Goal: Task Accomplishment & Management: Manage account settings

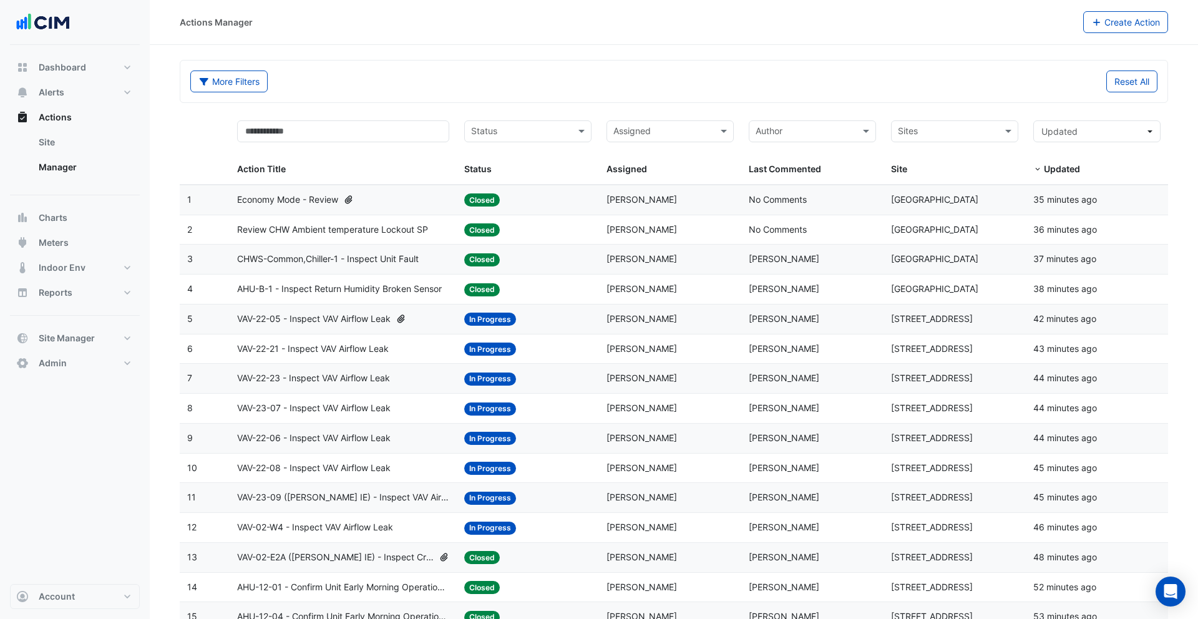
select select "***"
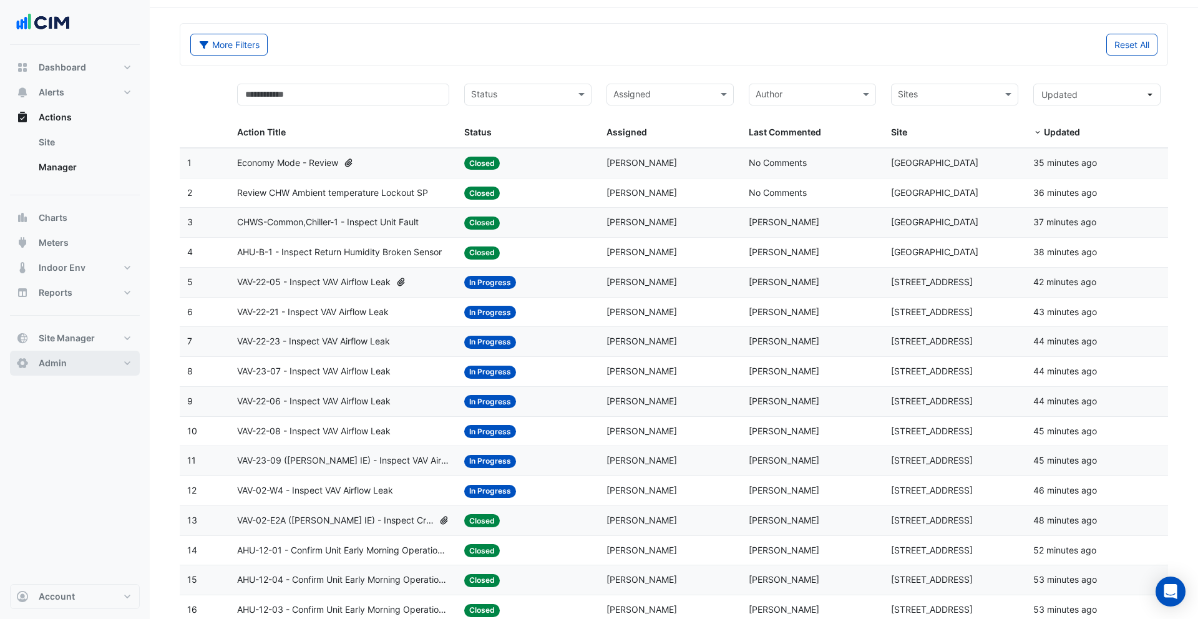
scroll to position [39, 0]
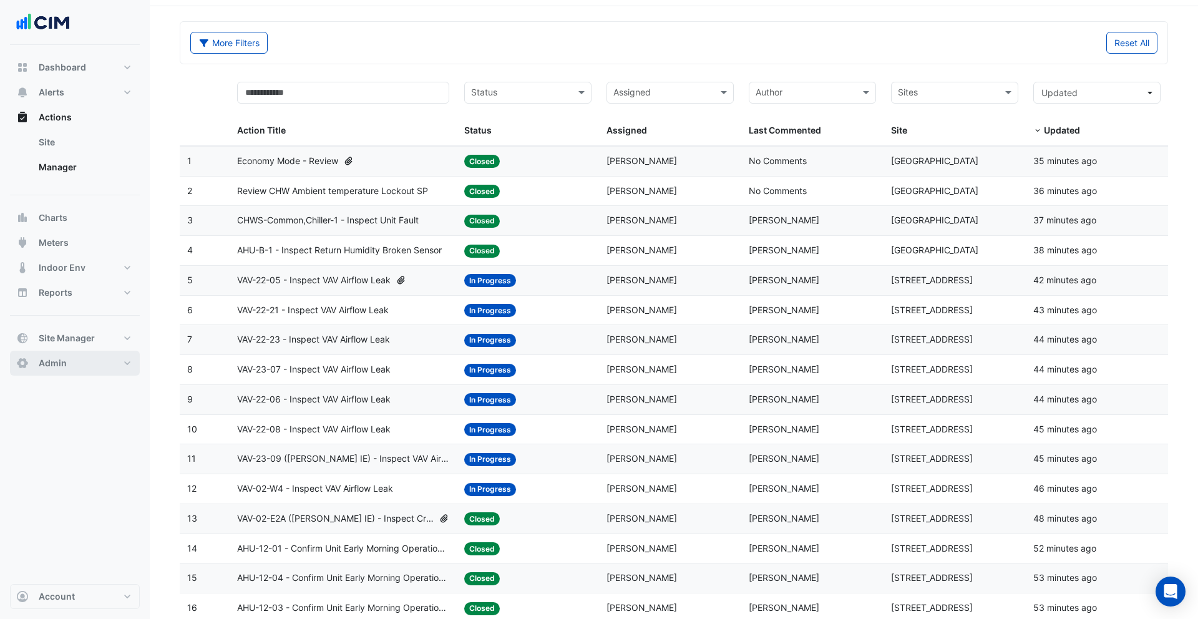
click at [87, 356] on button "Admin" at bounding box center [75, 363] width 130 height 25
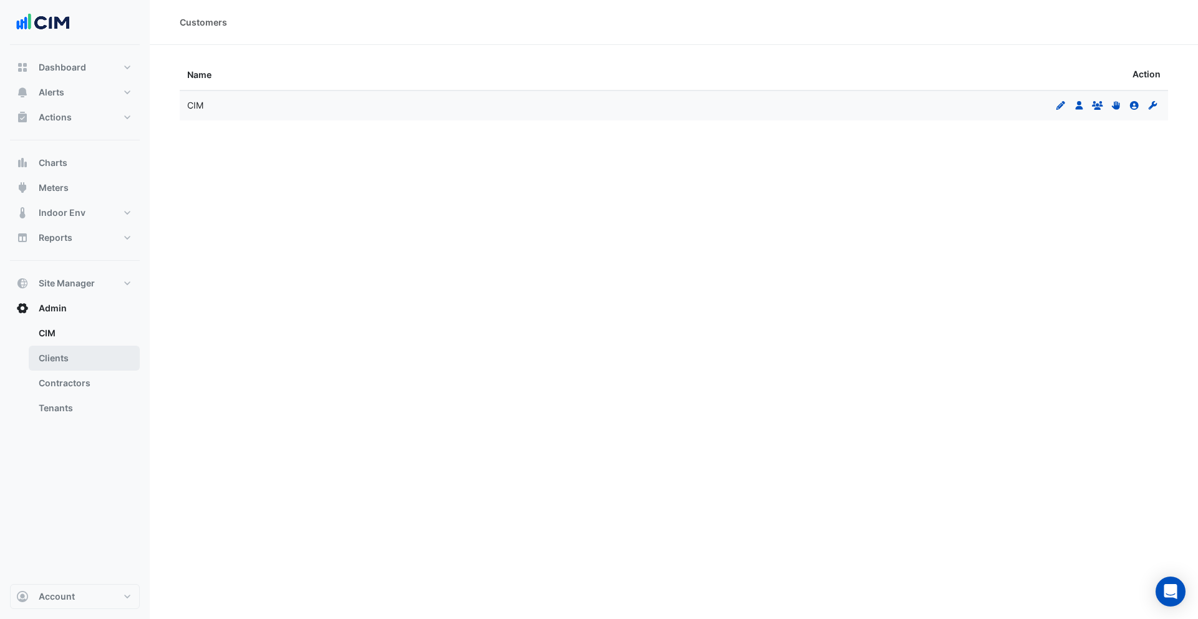
click at [76, 354] on link "Clients" at bounding box center [84, 358] width 111 height 25
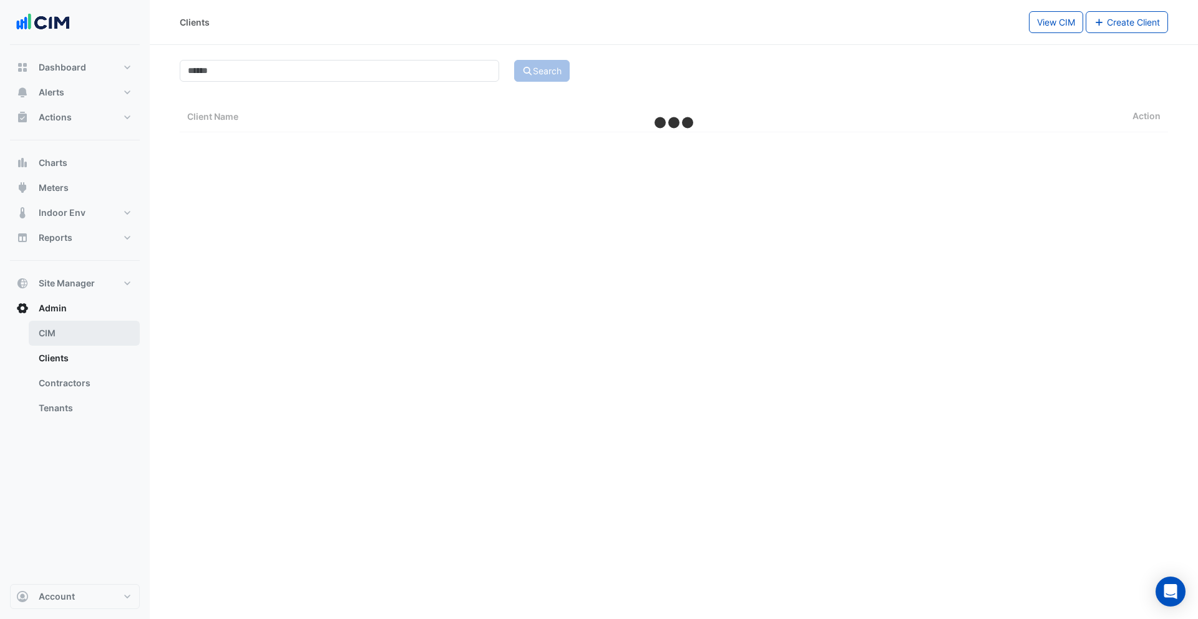
click at [68, 336] on link "CIM" at bounding box center [84, 333] width 111 height 25
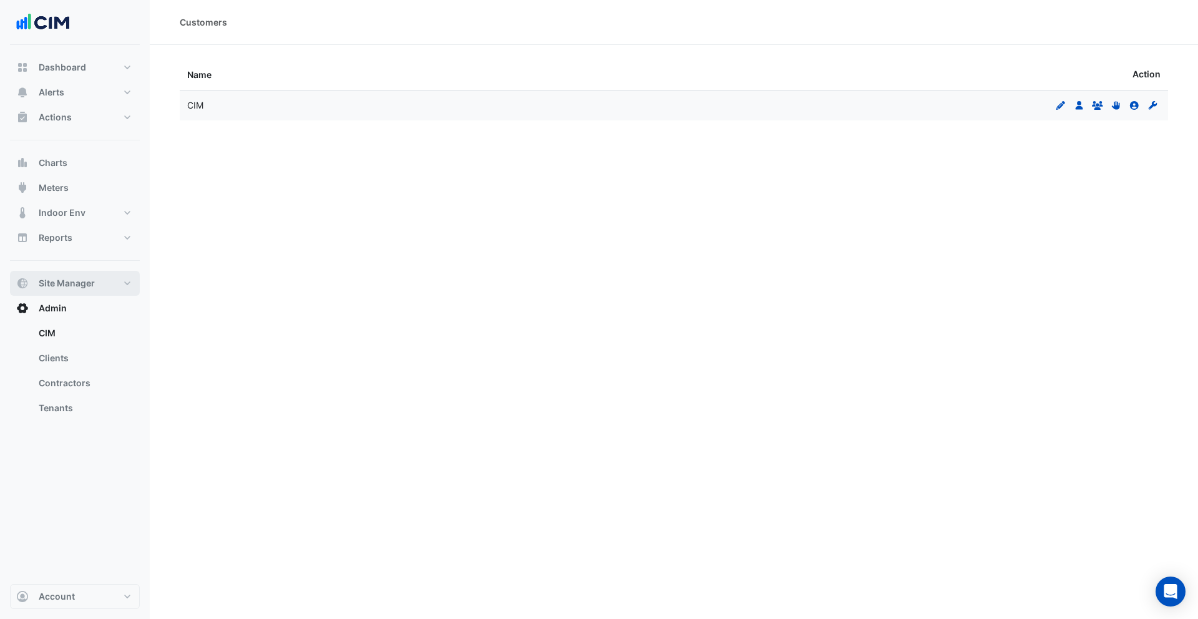
click at [92, 285] on span "Site Manager" at bounding box center [67, 283] width 56 height 12
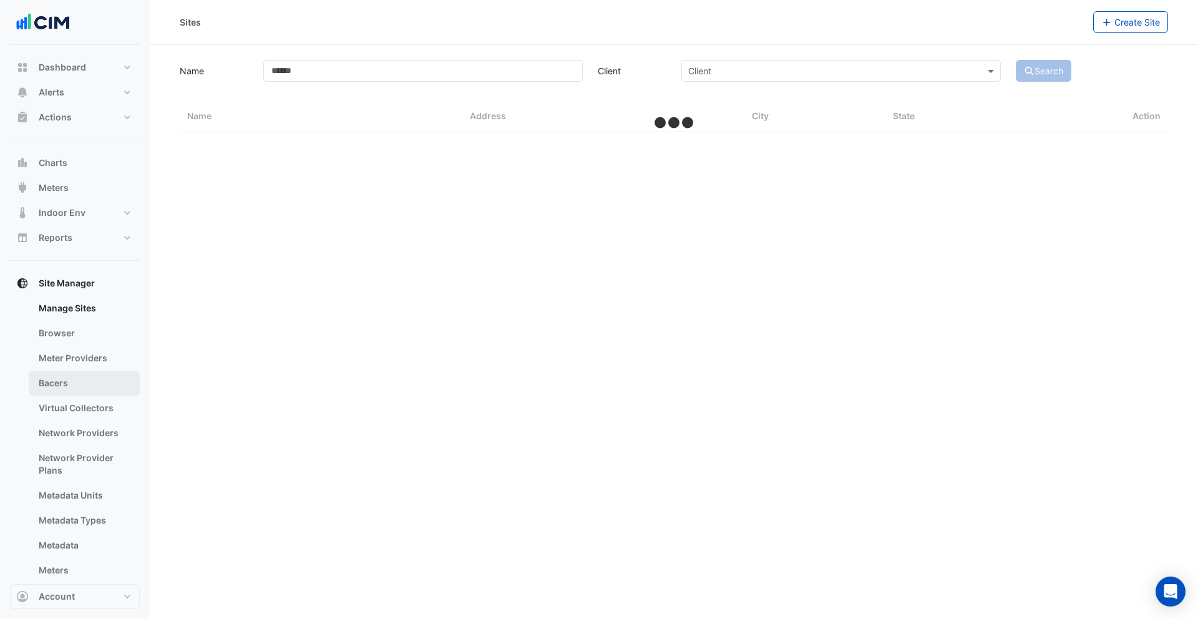
click at [77, 380] on link "Bacers" at bounding box center [84, 383] width 111 height 25
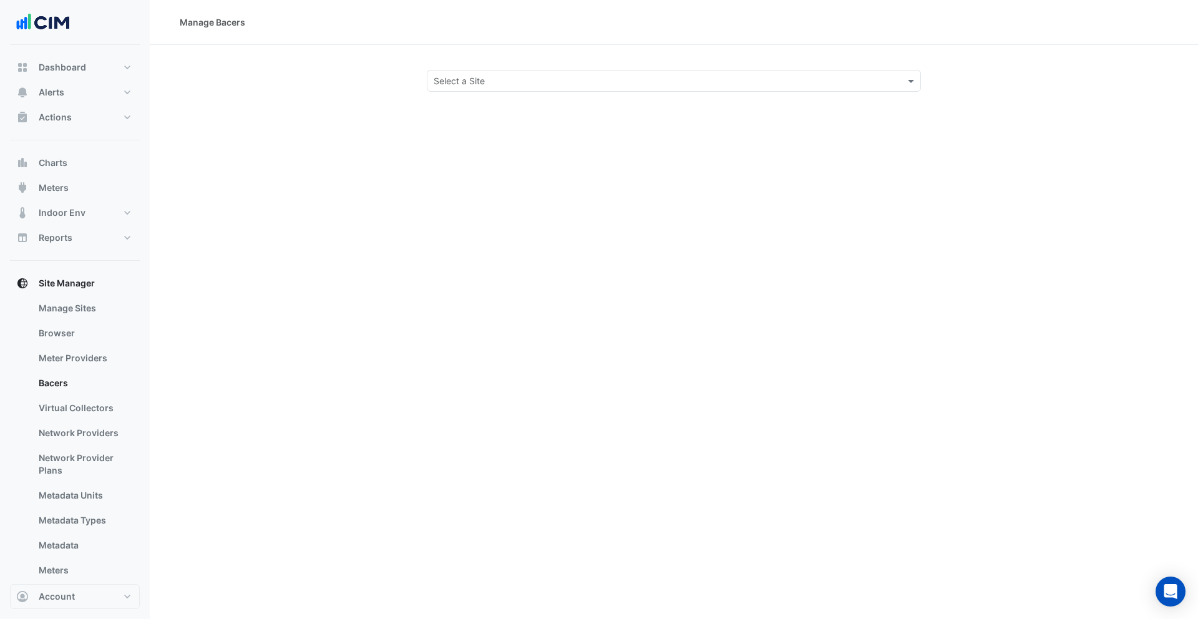
click at [472, 86] on input "text" at bounding box center [662, 81] width 456 height 13
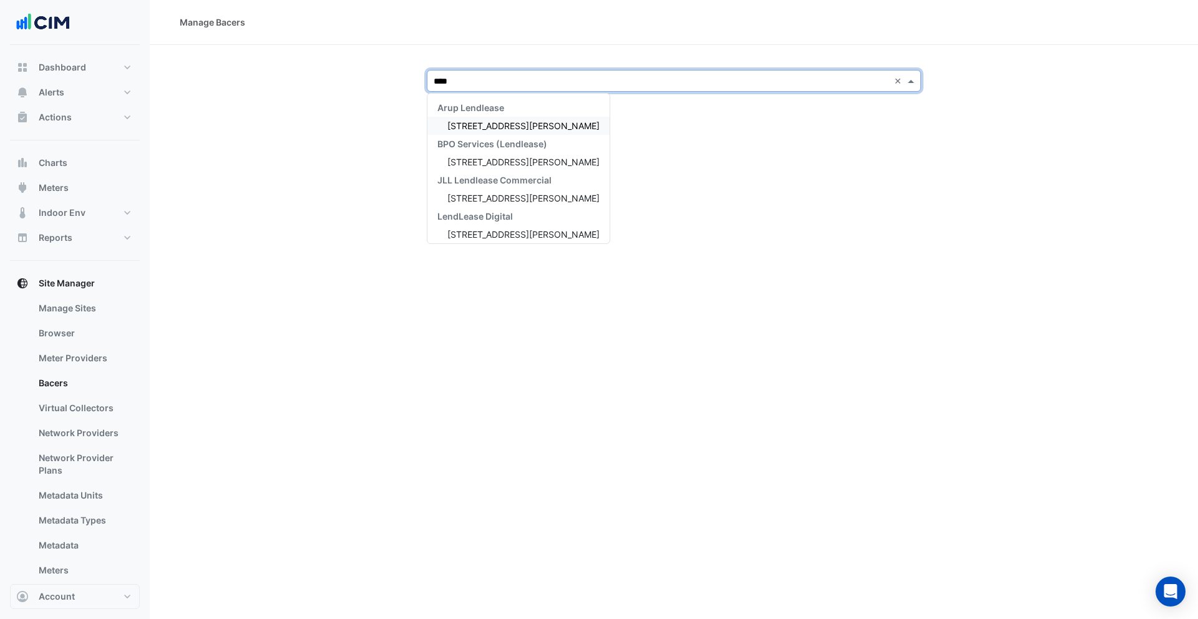
type input "*****"
click at [465, 123] on span "[STREET_ADDRESS][PERSON_NAME]" at bounding box center [523, 125] width 152 height 11
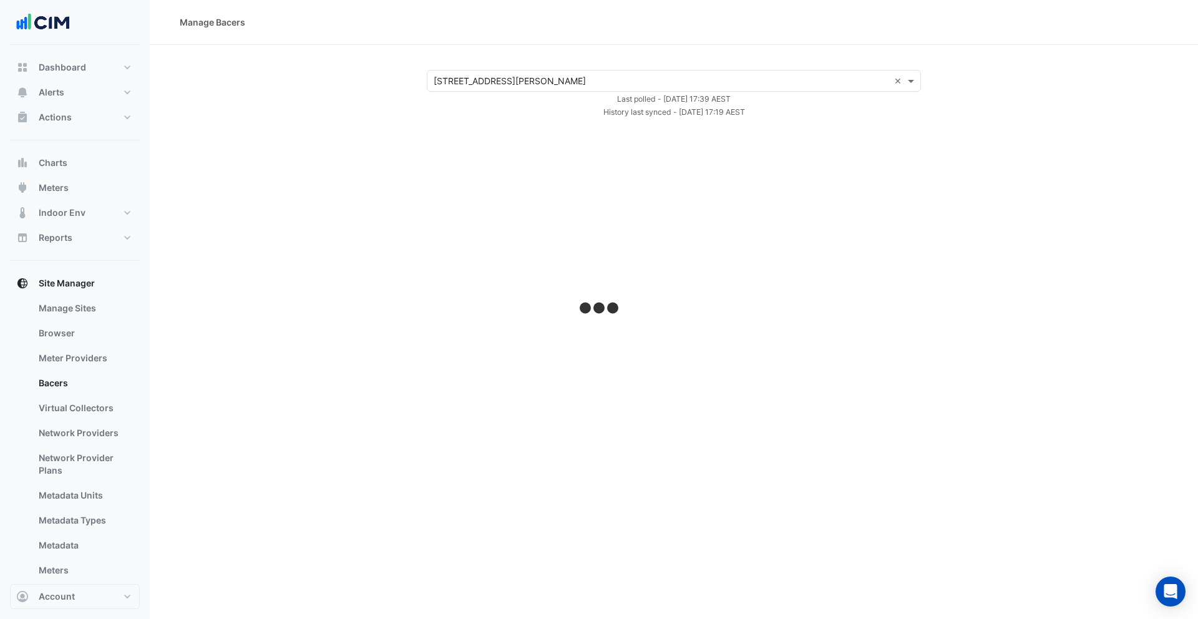
select select "***"
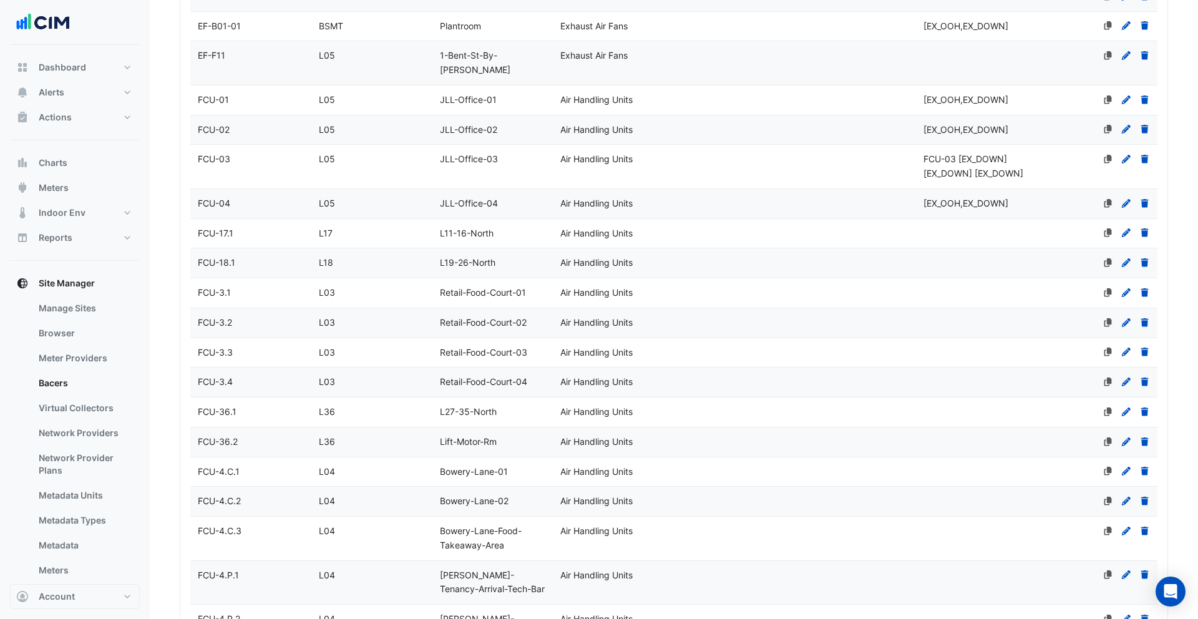
scroll to position [3270, 0]
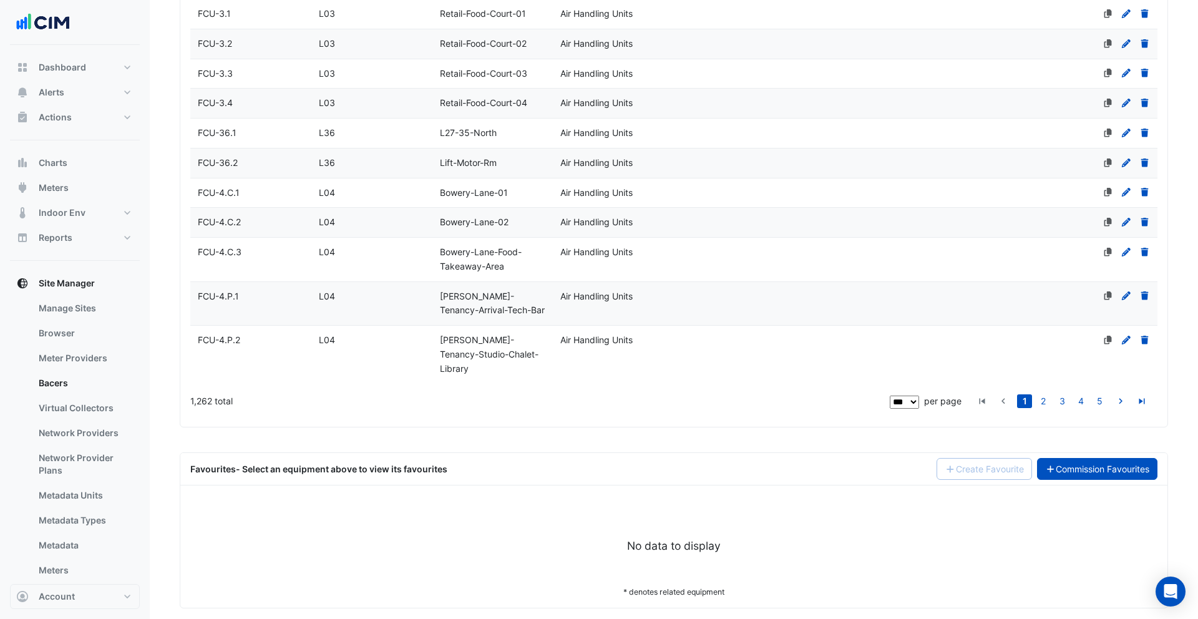
click at [1106, 458] on link "Commission Favourites" at bounding box center [1097, 469] width 121 height 22
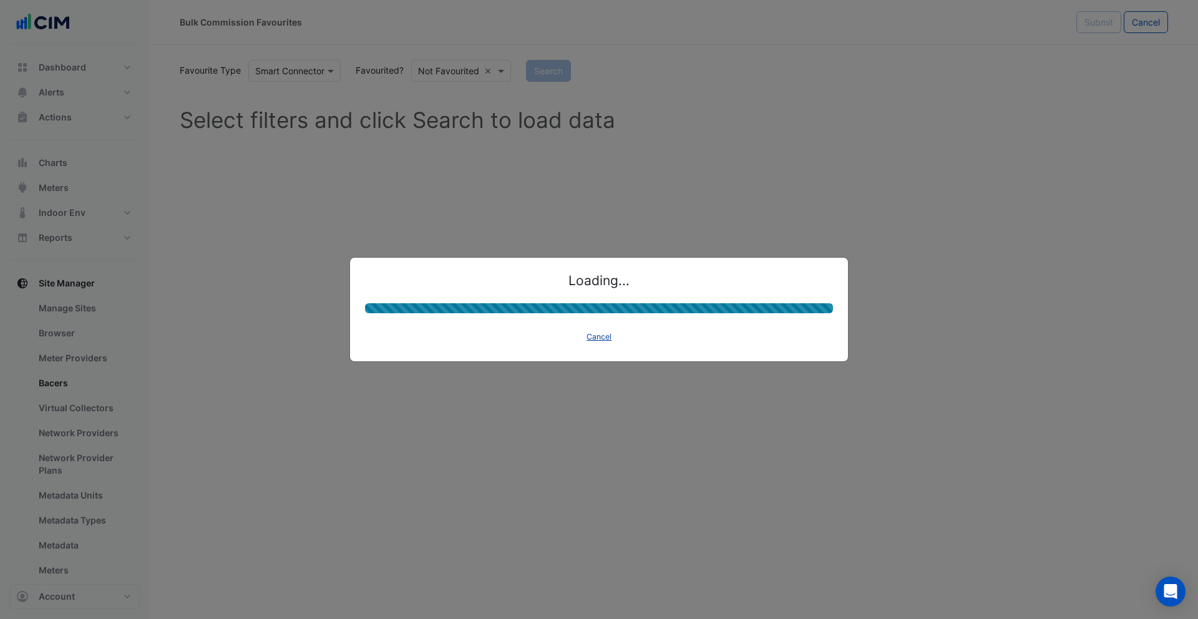
click at [603, 335] on button "Cancel" at bounding box center [599, 336] width 36 height 17
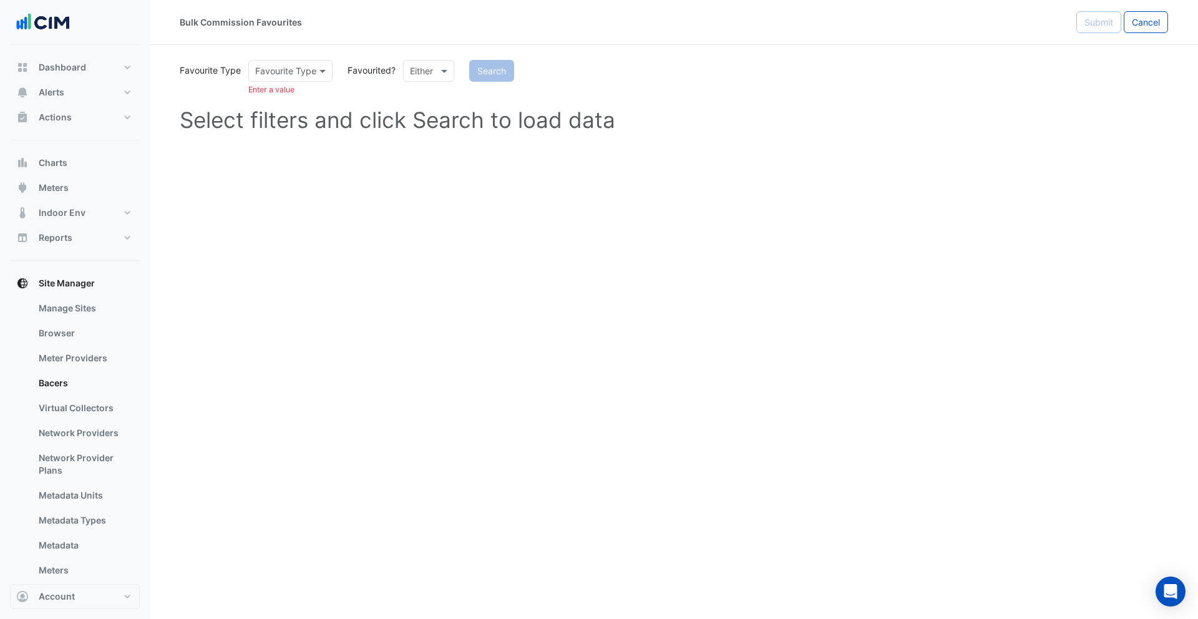
click at [282, 71] on input "text" at bounding box center [278, 71] width 46 height 13
click at [285, 97] on div "BACnet" at bounding box center [293, 98] width 89 height 18
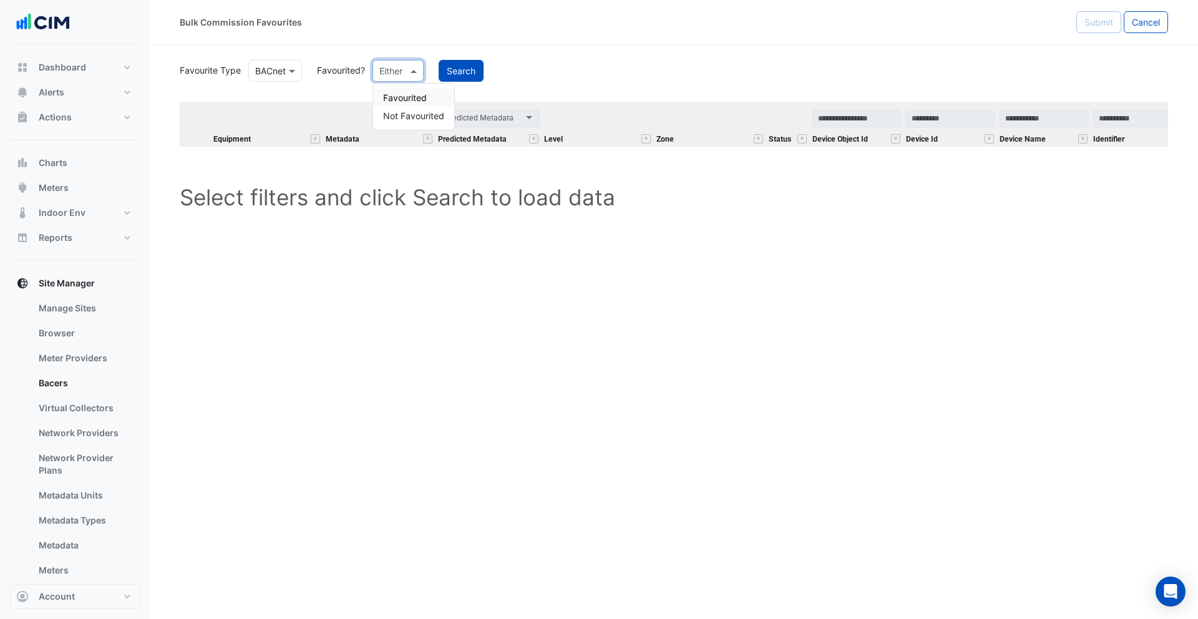
click at [410, 77] on div "Either" at bounding box center [398, 71] width 51 height 22
drag, startPoint x: 408, startPoint y: 94, endPoint x: 435, endPoint y: 84, distance: 28.4
click at [409, 94] on div "Favourited" at bounding box center [413, 98] width 81 height 18
click at [495, 68] on button "Search" at bounding box center [492, 71] width 45 height 22
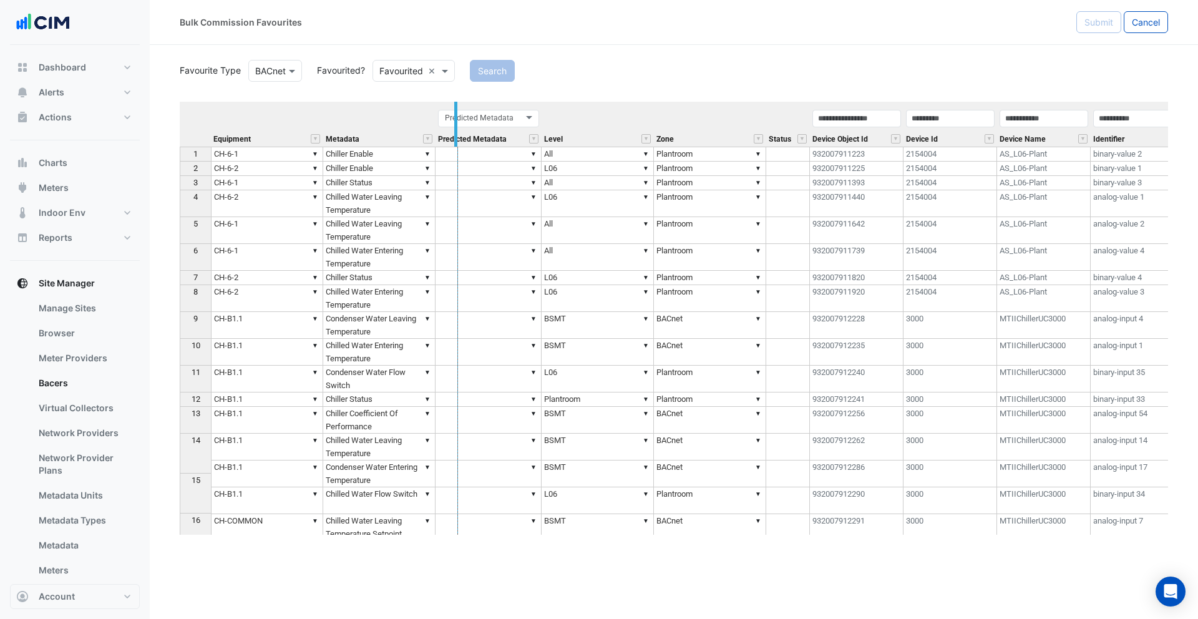
drag, startPoint x: 432, startPoint y: 122, endPoint x: 455, endPoint y: 122, distance: 22.5
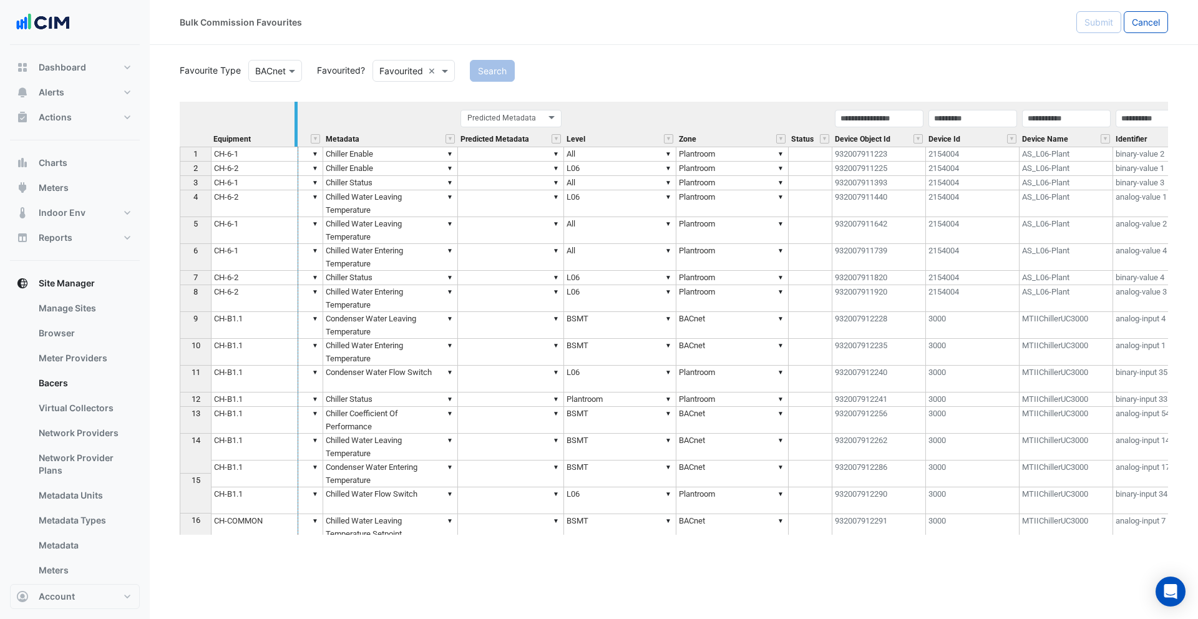
drag, startPoint x: 320, startPoint y: 129, endPoint x: 295, endPoint y: 130, distance: 25.0
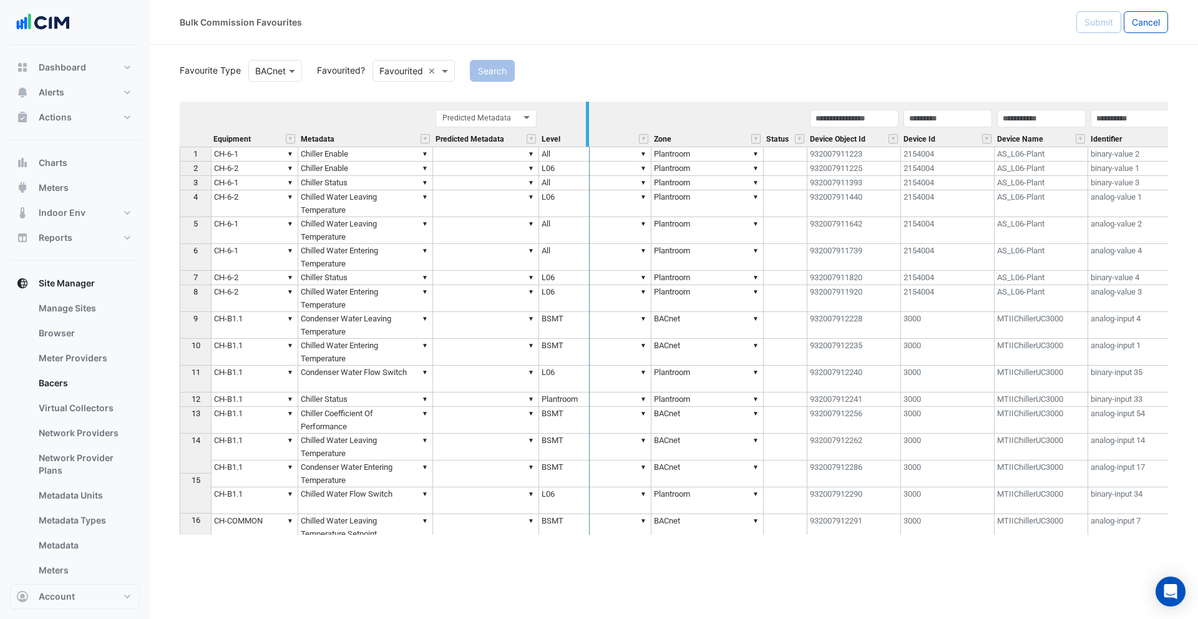
drag, startPoint x: 431, startPoint y: 121, endPoint x: 588, endPoint y: 122, distance: 157.9
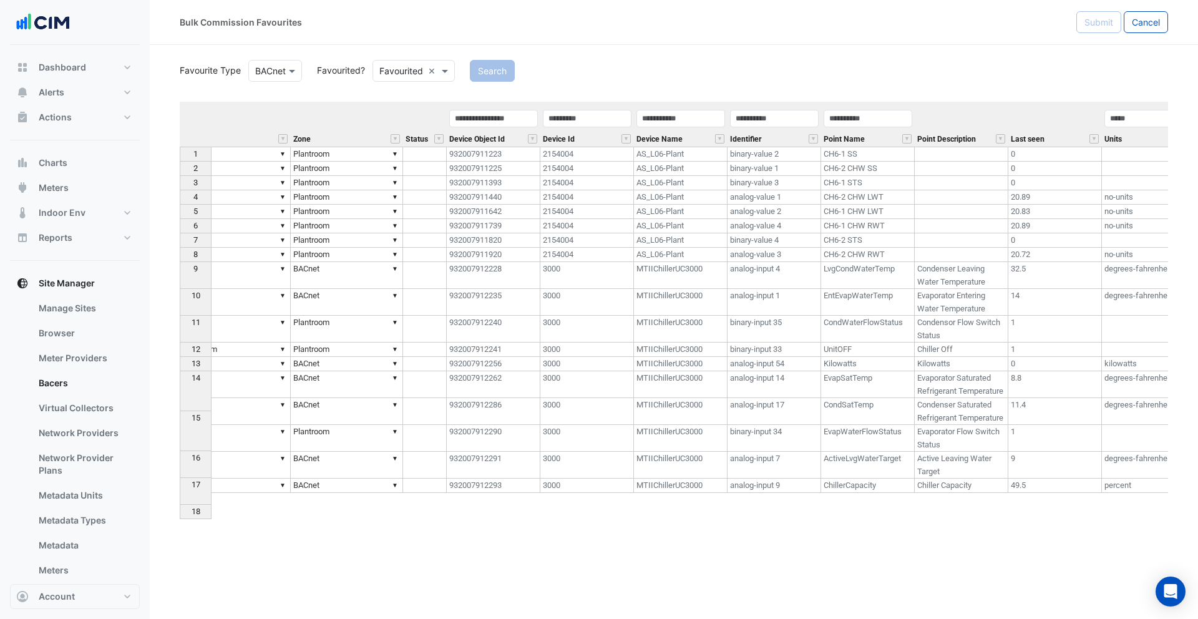
scroll to position [0, 547]
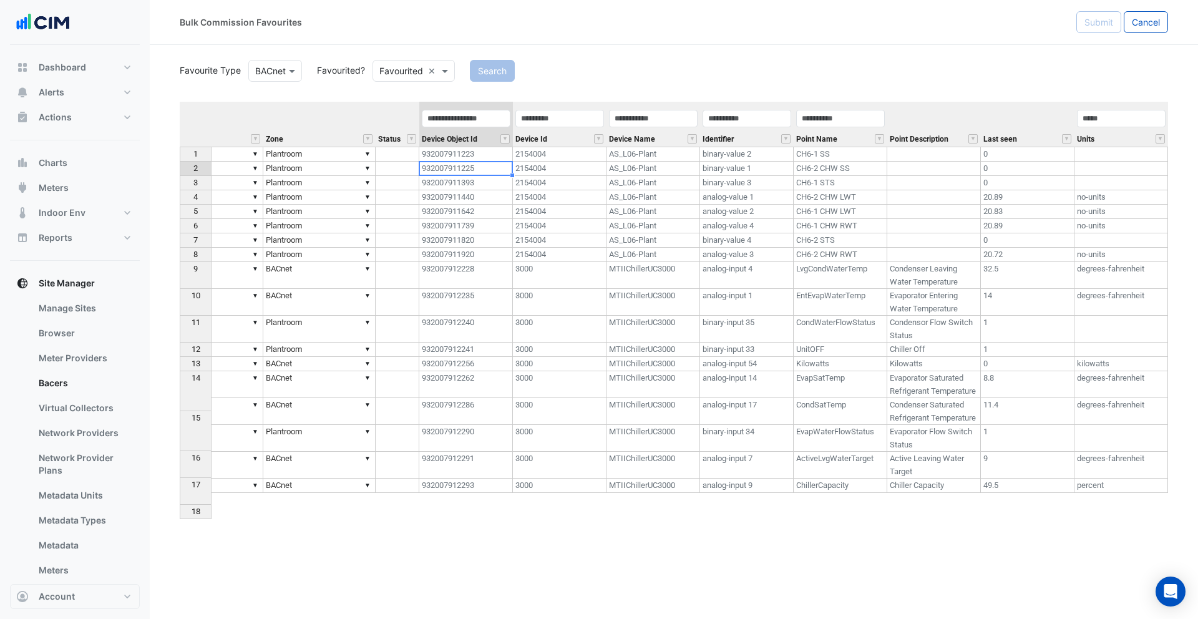
click at [479, 168] on td "932007911225" at bounding box center [466, 169] width 94 height 14
click at [532, 208] on td "2154004" at bounding box center [560, 212] width 94 height 14
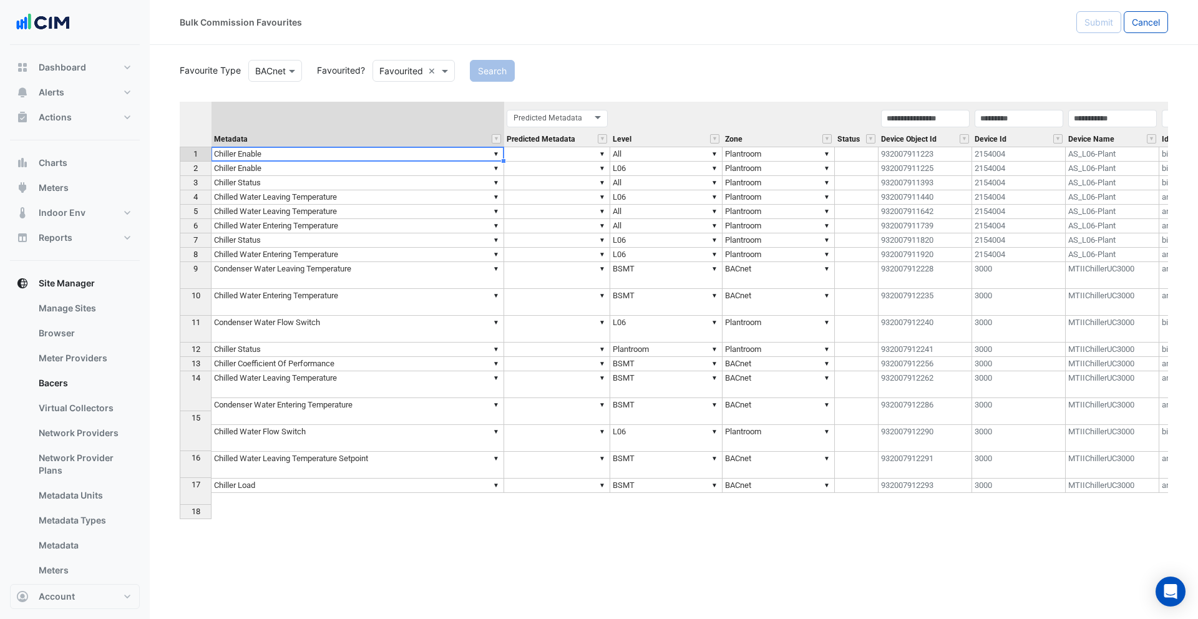
scroll to position [0, 0]
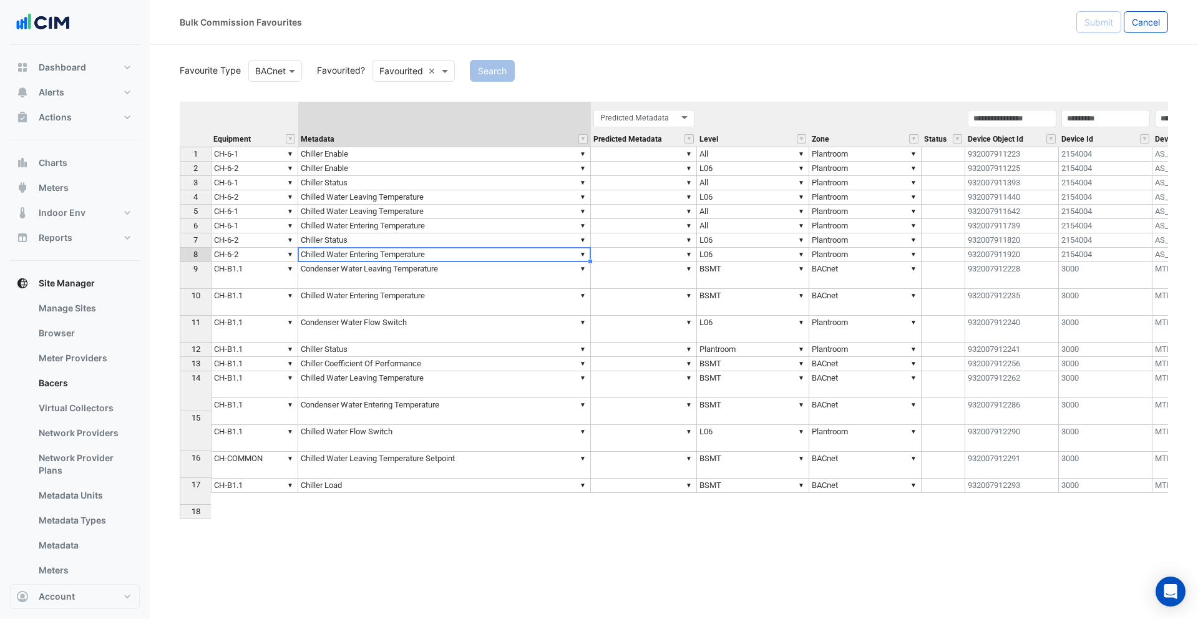
click at [180, 248] on div "Equipment Metadata Predicted Metadata Level Zone Status Device Object Id Device…" at bounding box center [180, 297] width 0 height 391
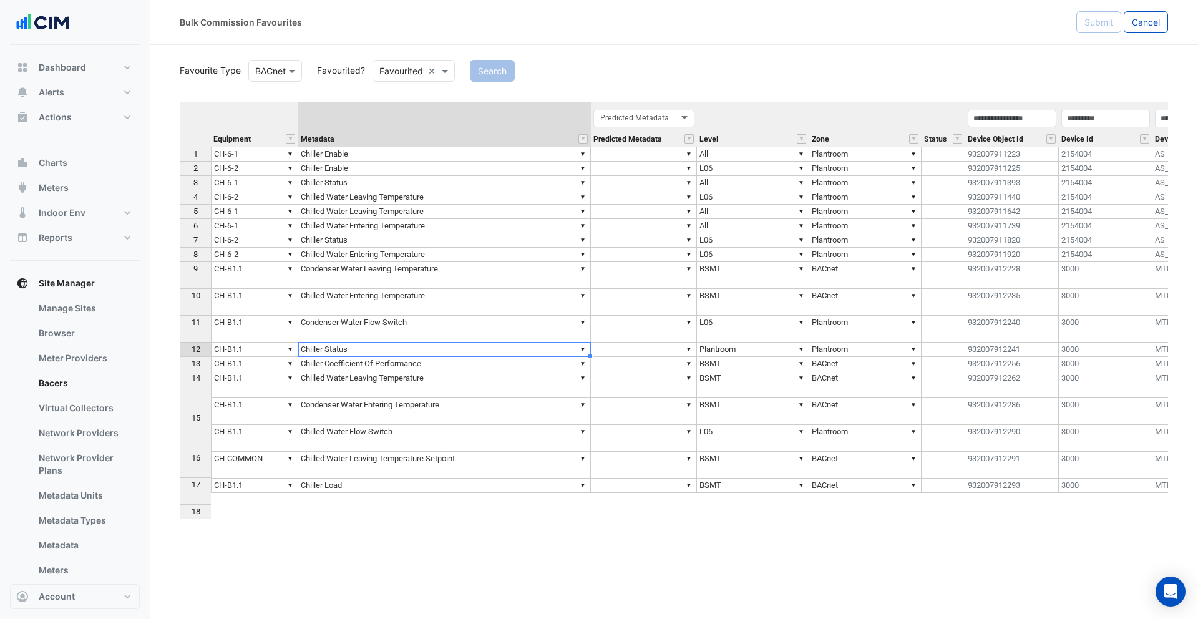
click at [400, 260] on td "▼ Chilled Water Entering Temperature" at bounding box center [444, 255] width 293 height 14
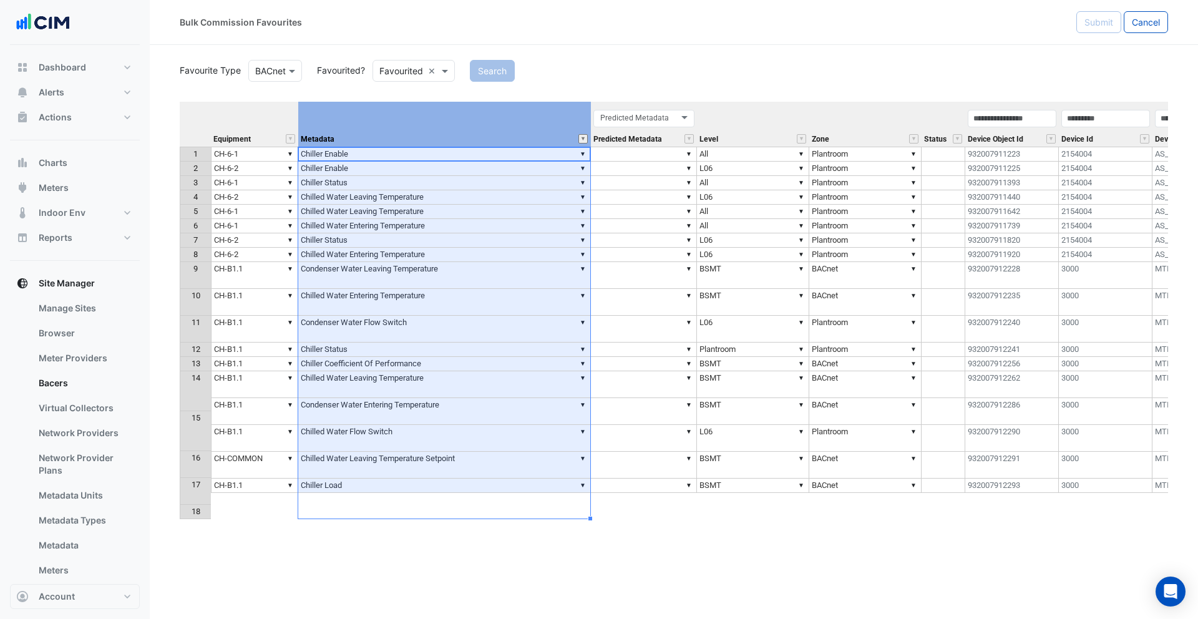
click at [586, 139] on button "" at bounding box center [582, 138] width 9 height 9
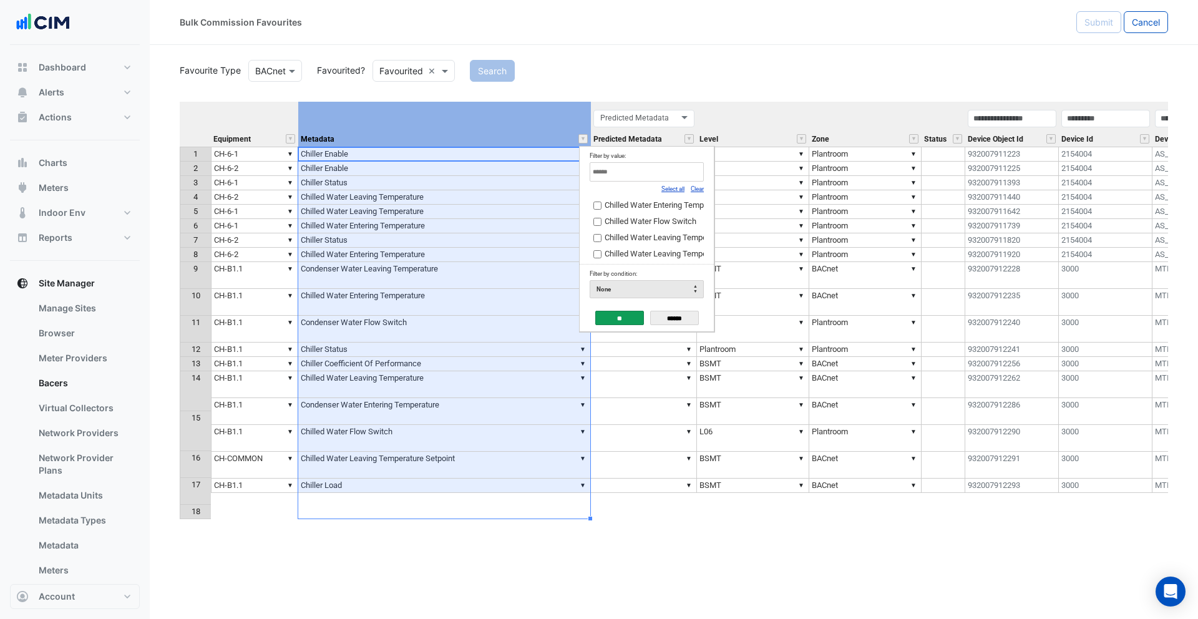
scroll to position [110, 0]
click at [691, 319] on input "******" at bounding box center [674, 318] width 49 height 14
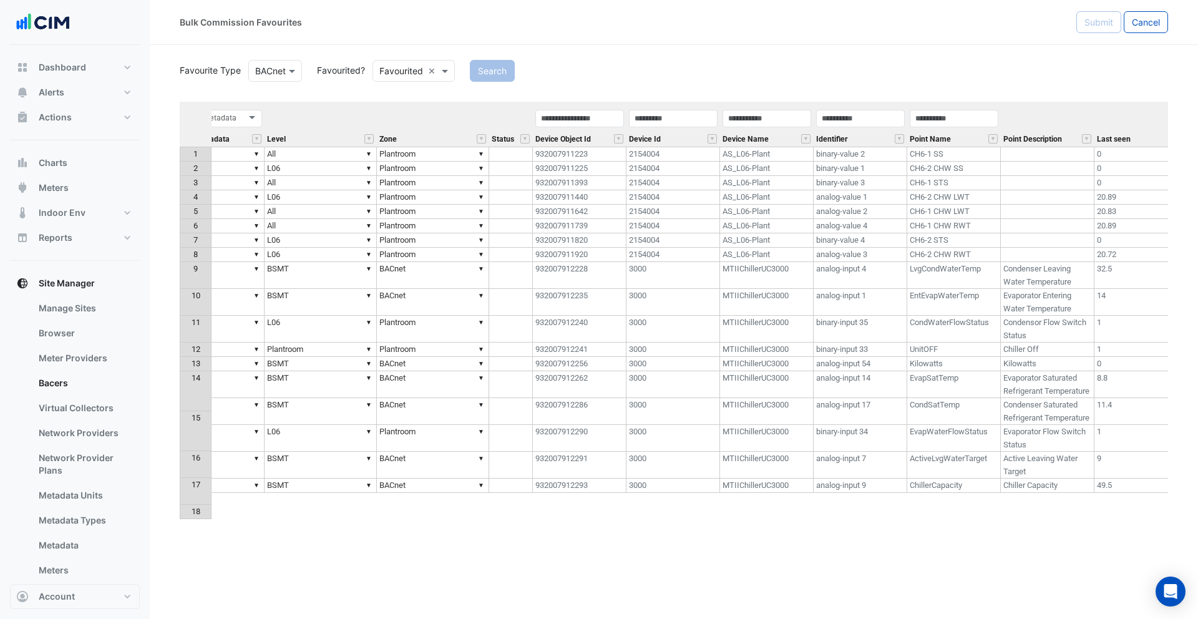
scroll to position [0, 0]
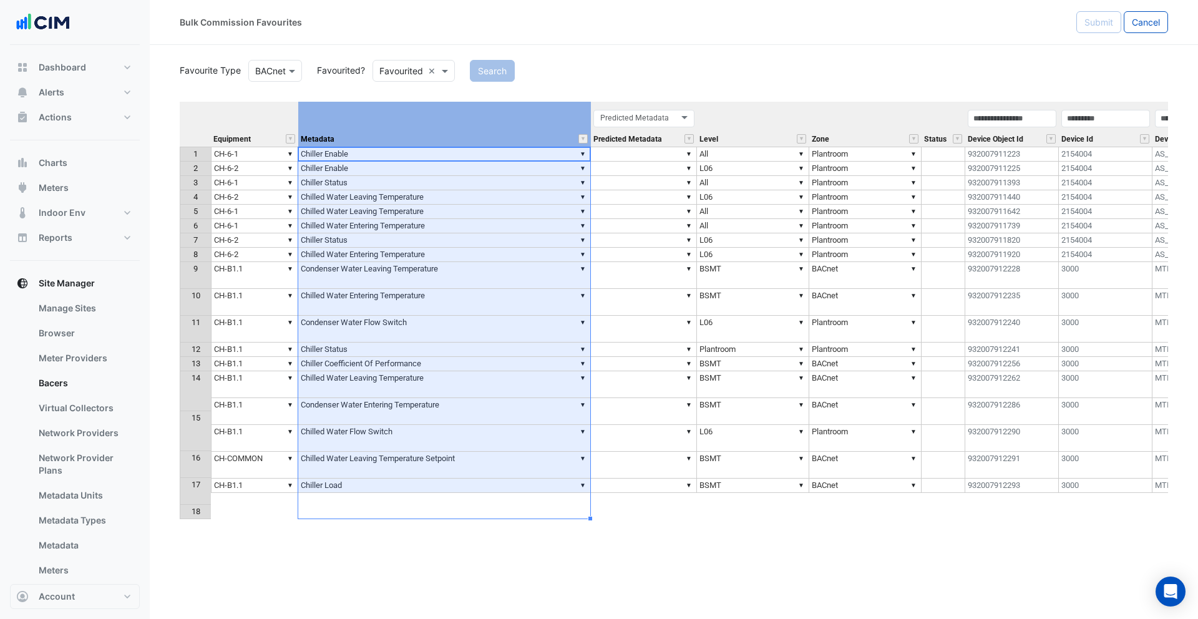
click at [400, 68] on input "text" at bounding box center [401, 71] width 44 height 13
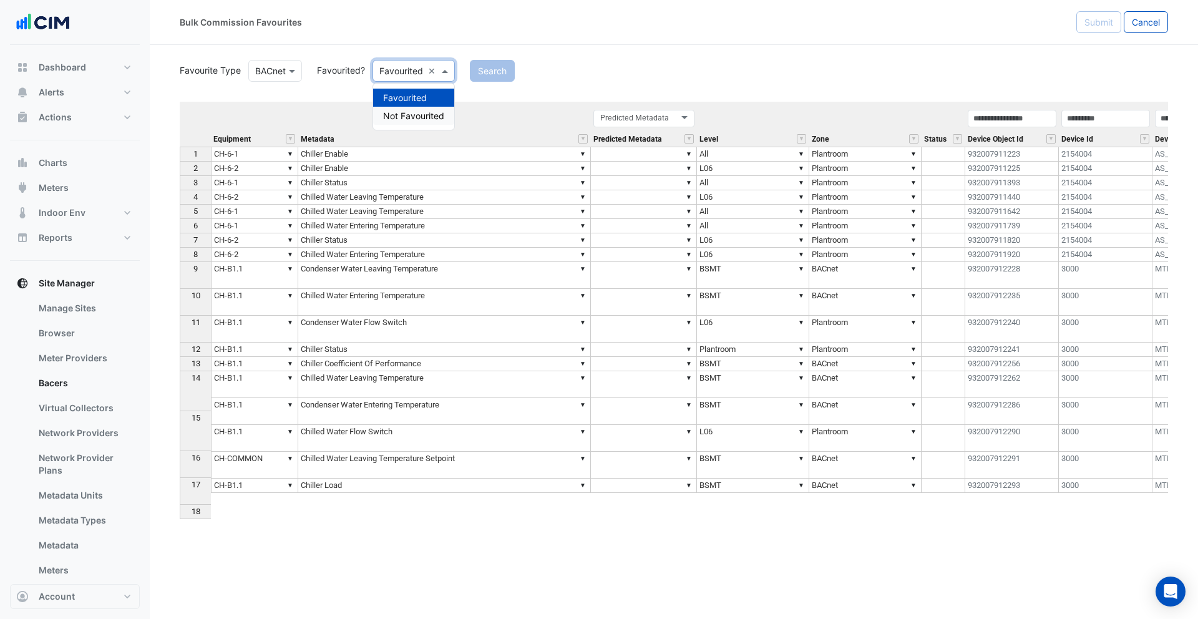
click at [410, 112] on div "Not Favourited" at bounding box center [413, 116] width 81 height 18
click at [503, 72] on button "Search" at bounding box center [509, 71] width 45 height 22
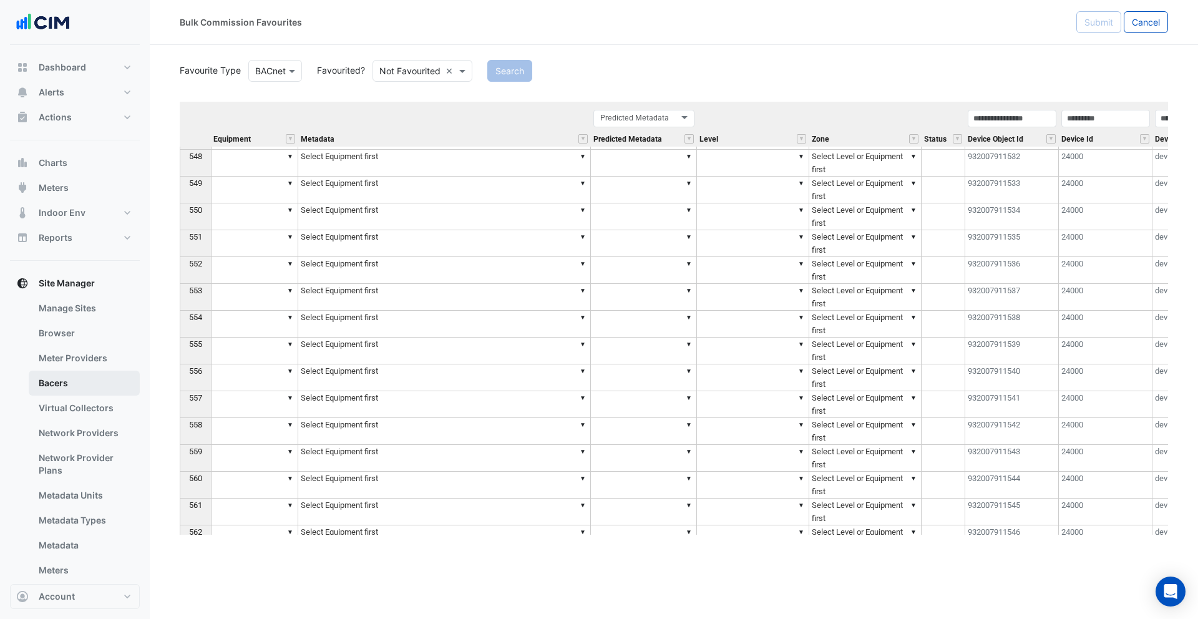
click at [89, 385] on link "Bacers" at bounding box center [84, 383] width 111 height 25
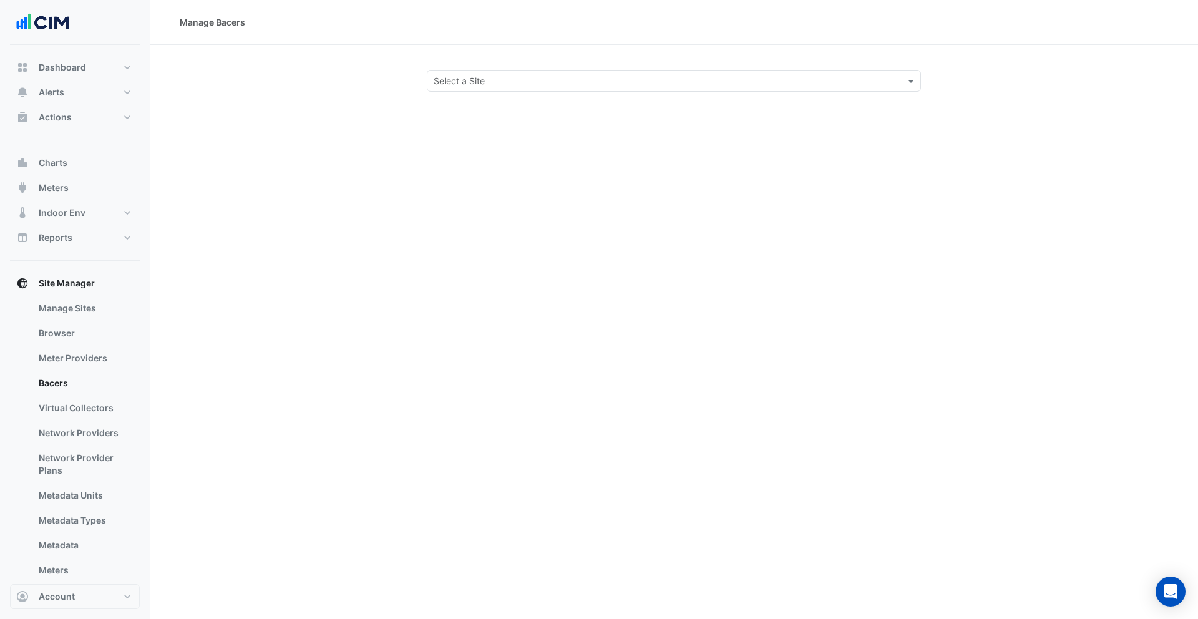
click at [506, 94] on div "Manage Bacers Select a Site" at bounding box center [674, 309] width 1048 height 619
click at [509, 84] on input "text" at bounding box center [662, 81] width 456 height 13
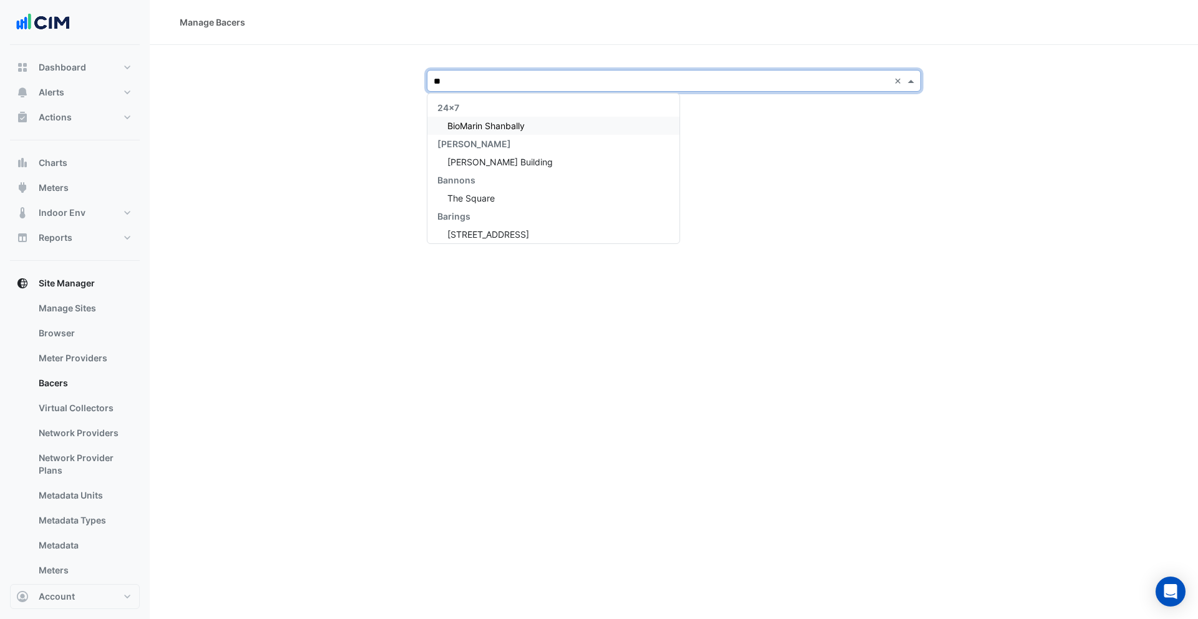
type input "*"
type input "**********"
click at [468, 129] on span "Darling Square" at bounding box center [490, 125] width 87 height 11
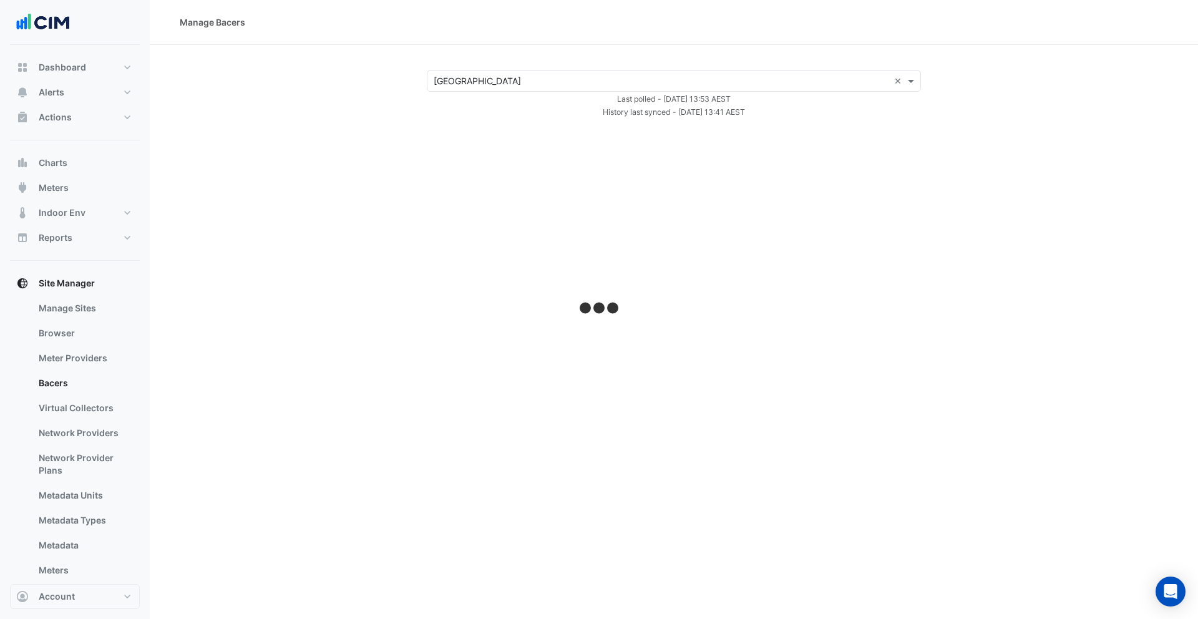
select select "***"
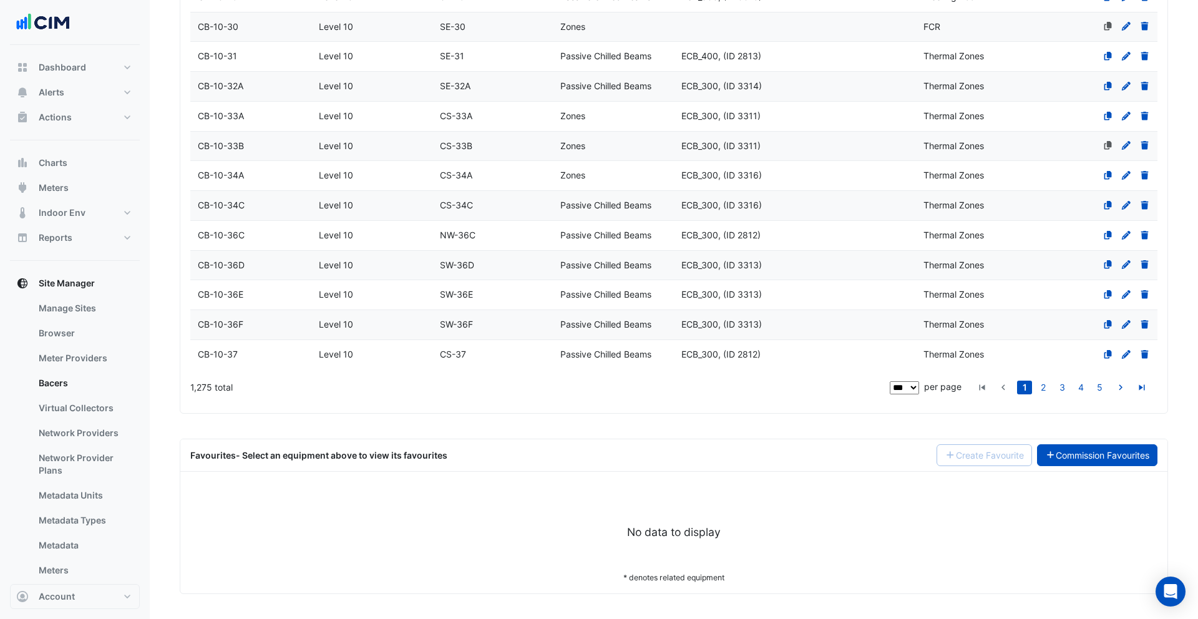
click at [1088, 459] on link "Commission Favourites" at bounding box center [1097, 455] width 121 height 22
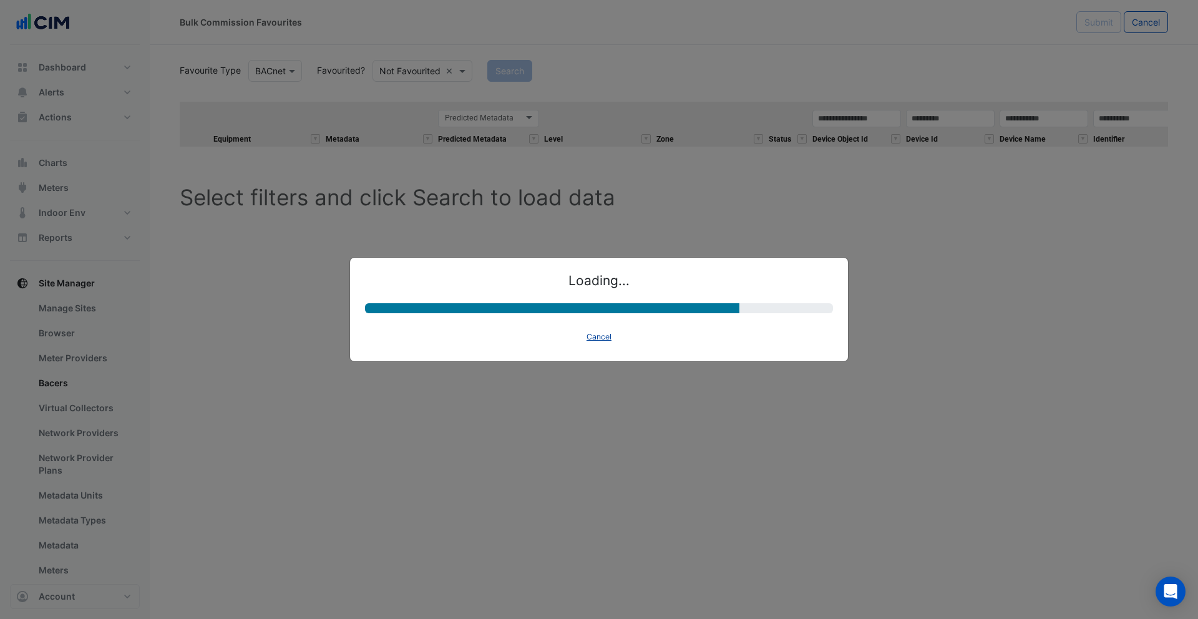
click at [600, 338] on button "Cancel" at bounding box center [599, 336] width 36 height 17
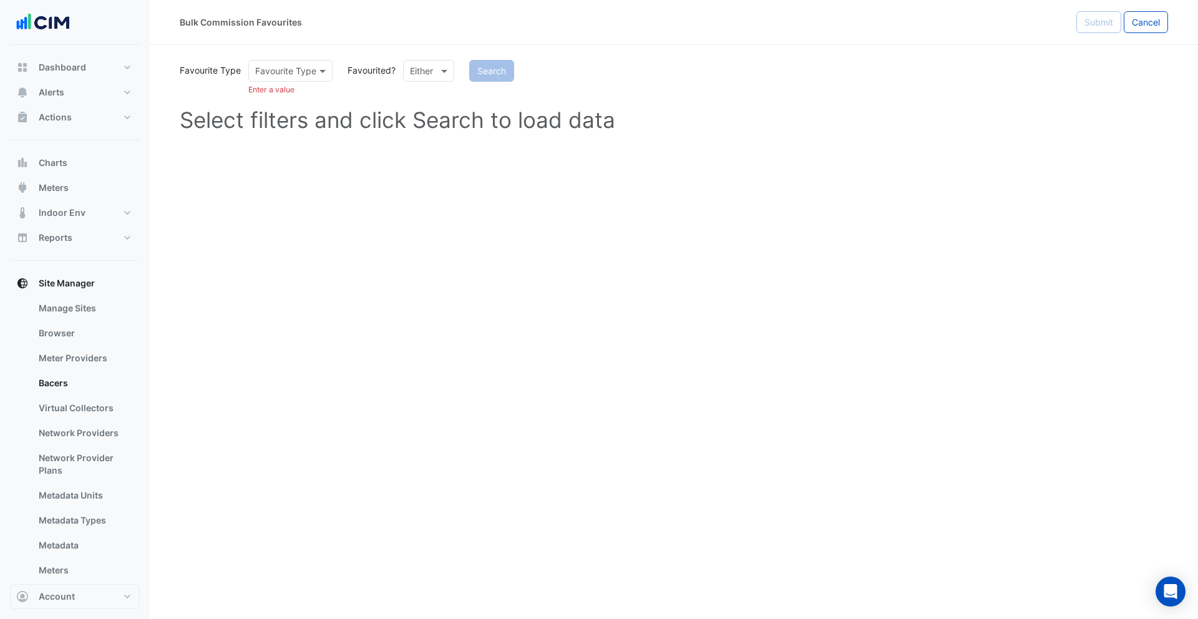
click at [421, 80] on div "Either" at bounding box center [428, 71] width 51 height 22
click at [285, 71] on input "text" at bounding box center [278, 71] width 46 height 13
drag, startPoint x: 284, startPoint y: 97, endPoint x: 442, endPoint y: 71, distance: 160.5
click at [284, 97] on div "BACnet" at bounding box center [274, 98] width 51 height 18
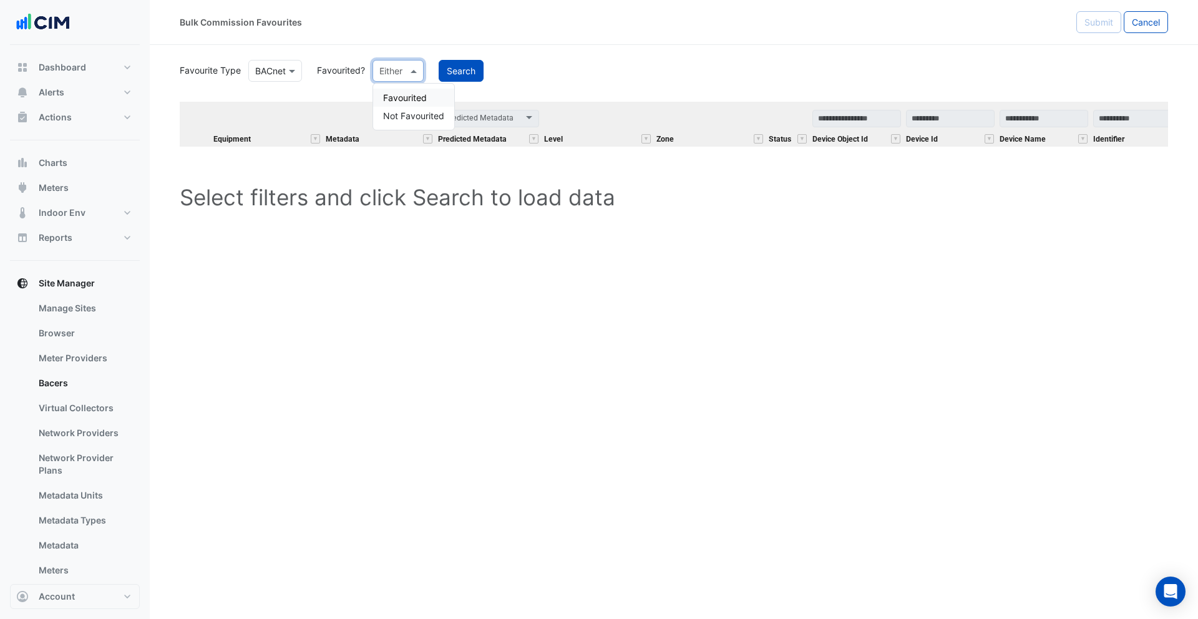
click at [399, 71] on div at bounding box center [398, 71] width 50 height 14
click at [394, 94] on div "Favourited" at bounding box center [413, 98] width 81 height 18
click at [487, 70] on button "Search" at bounding box center [492, 71] width 45 height 22
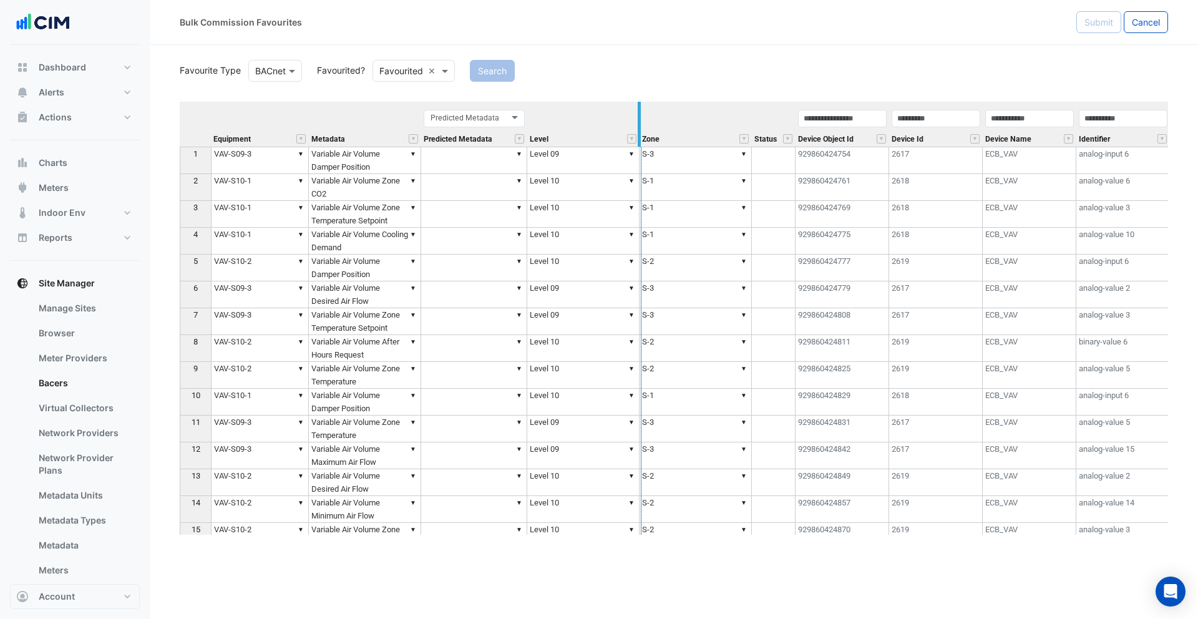
drag, startPoint x: 419, startPoint y: 124, endPoint x: 639, endPoint y: 122, distance: 220.3
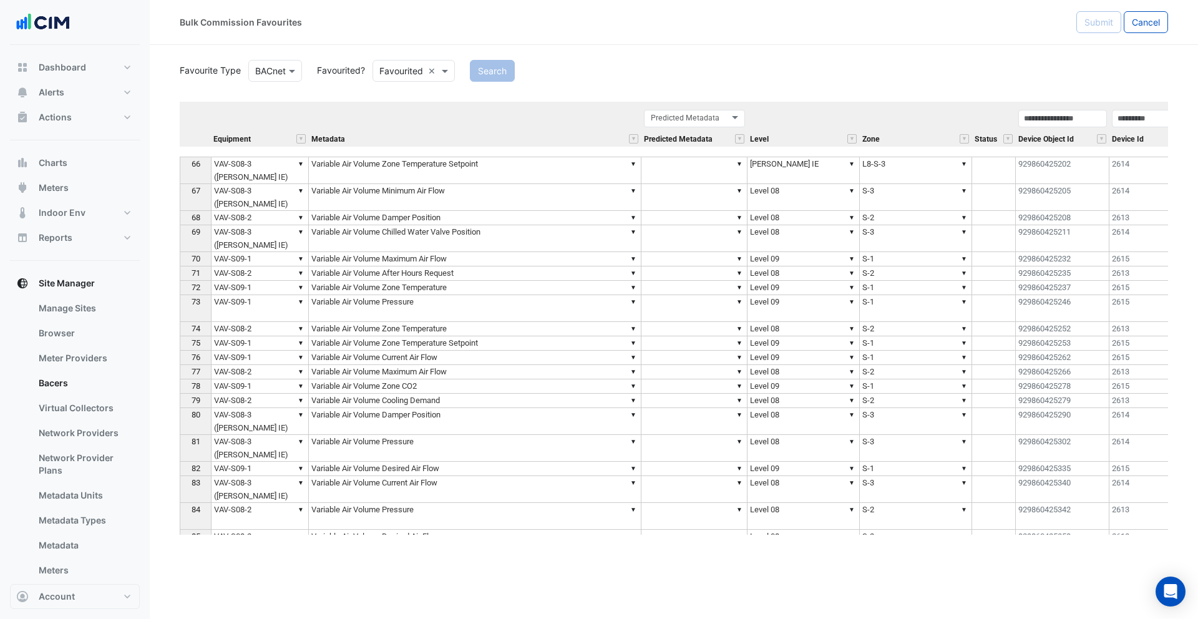
scroll to position [1304, 0]
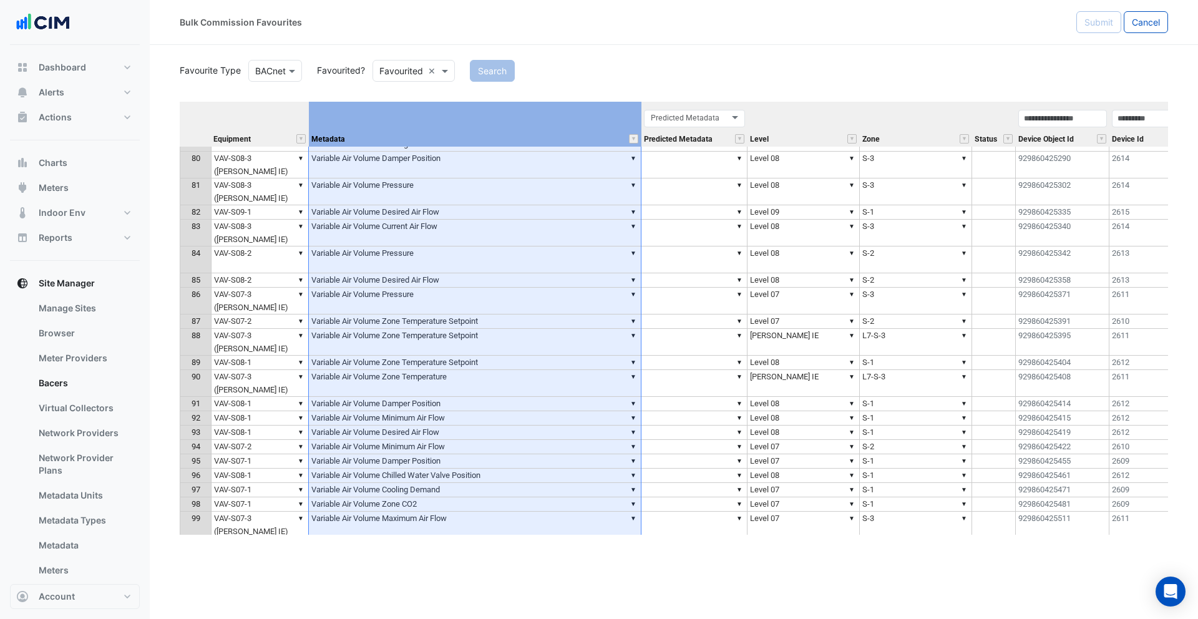
click at [309, 126] on th "Metadata" at bounding box center [475, 124] width 333 height 45
drag, startPoint x: 306, startPoint y: 126, endPoint x: 348, endPoint y: 127, distance: 41.8
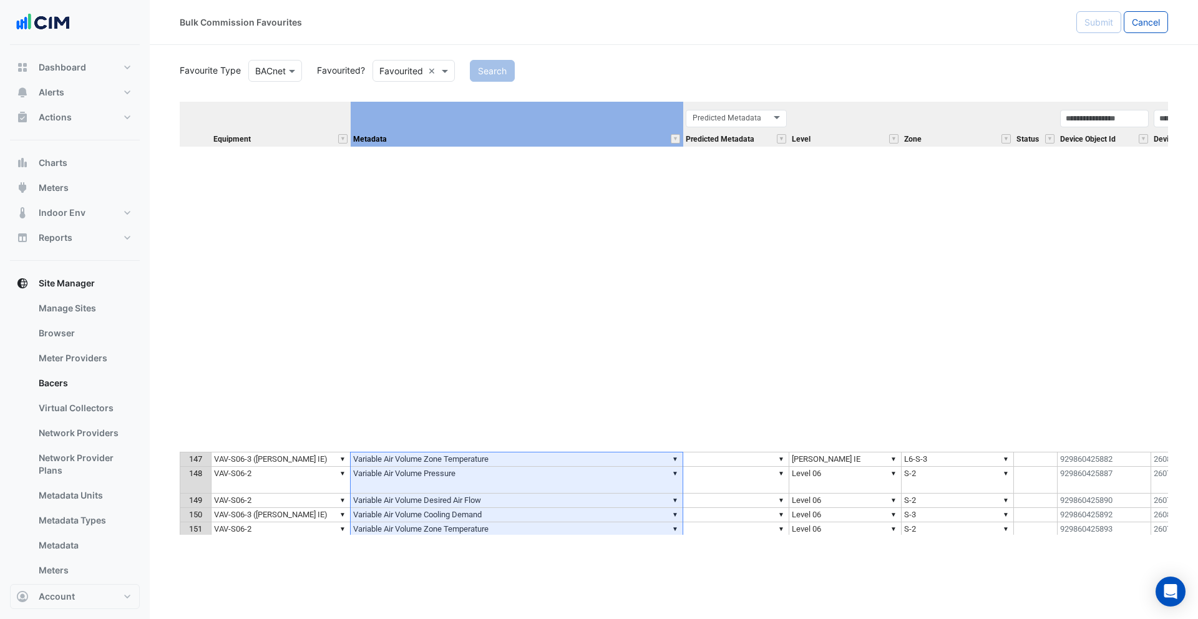
scroll to position [2492, 0]
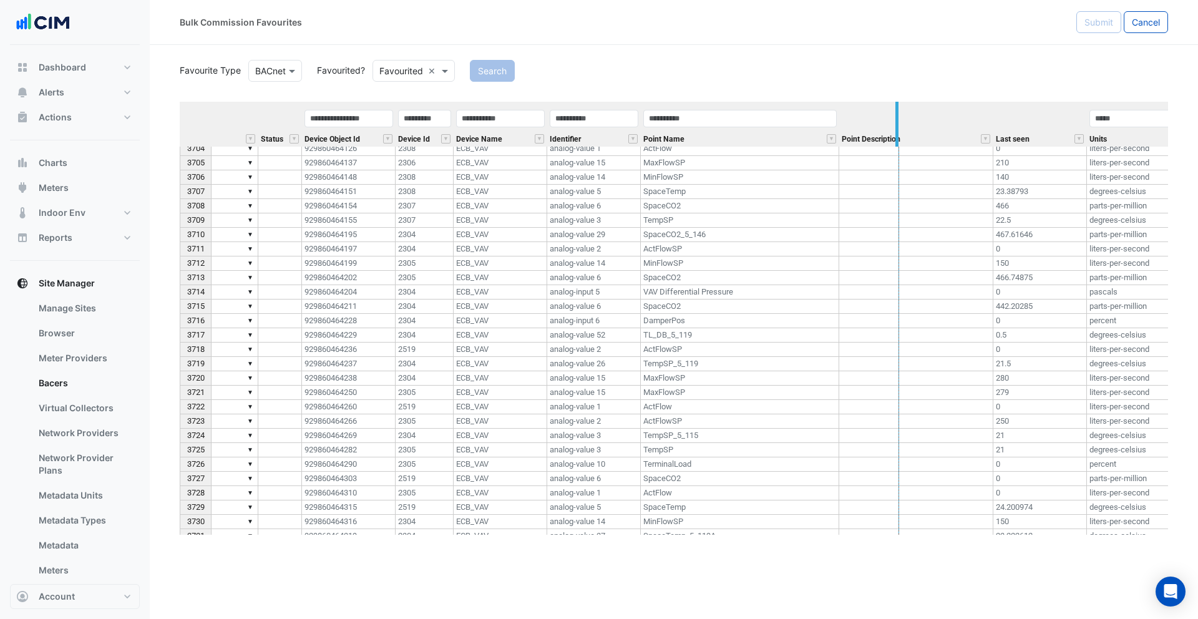
drag, startPoint x: 991, startPoint y: 119, endPoint x: 897, endPoint y: 126, distance: 94.5
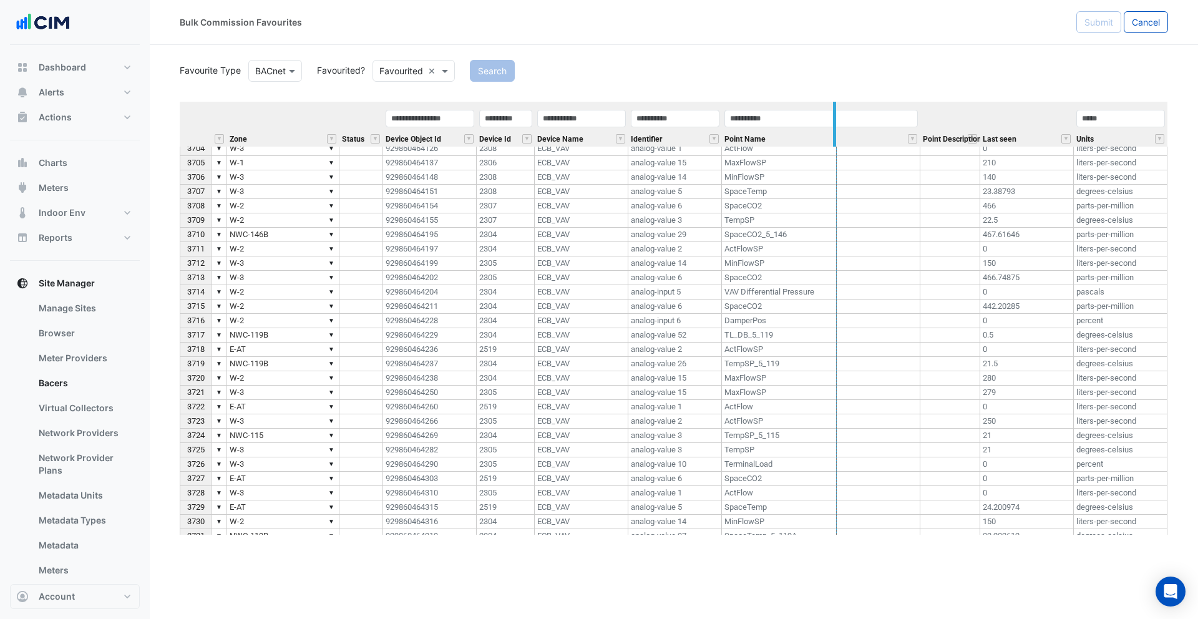
drag, startPoint x: 917, startPoint y: 120, endPoint x: 834, endPoint y: 129, distance: 84.1
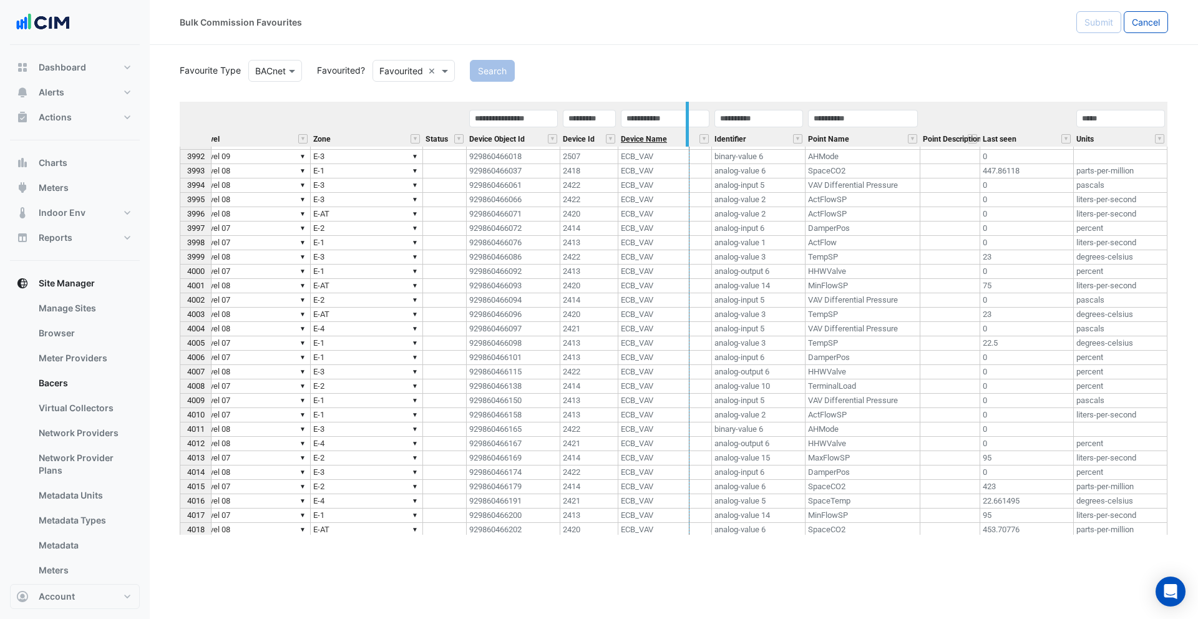
drag, startPoint x: 708, startPoint y: 124, endPoint x: 684, endPoint y: 139, distance: 28.6
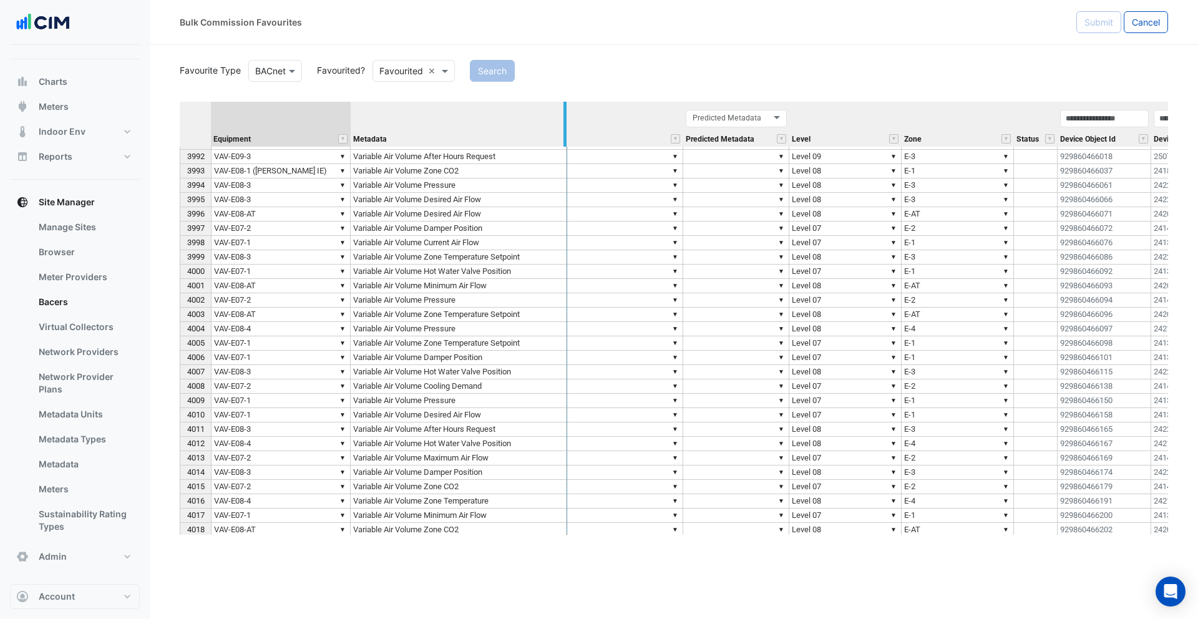
drag, startPoint x: 682, startPoint y: 122, endPoint x: 566, endPoint y: 126, distance: 116.1
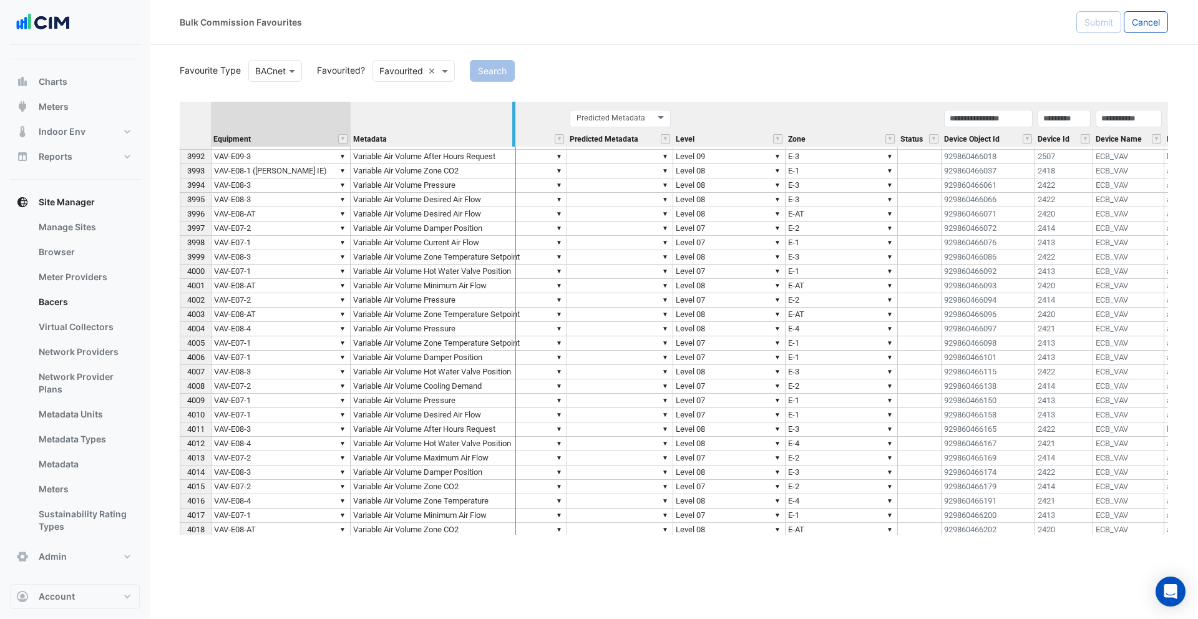
drag, startPoint x: 566, startPoint y: 126, endPoint x: 515, endPoint y: 127, distance: 51.2
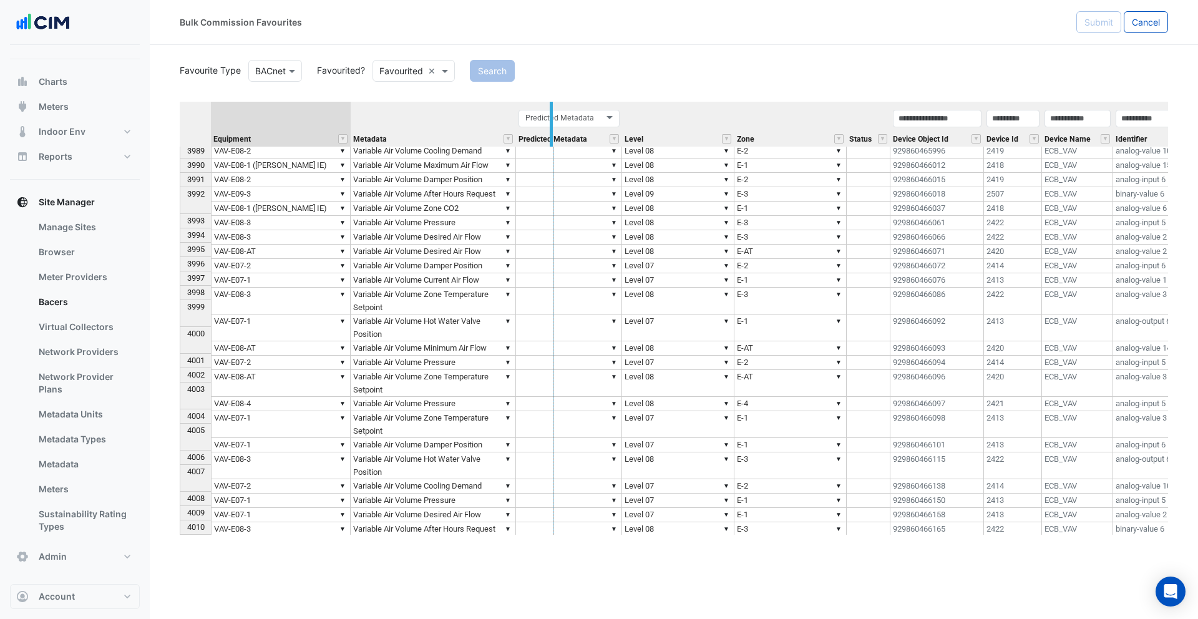
drag, startPoint x: 515, startPoint y: 127, endPoint x: 557, endPoint y: 127, distance: 41.8
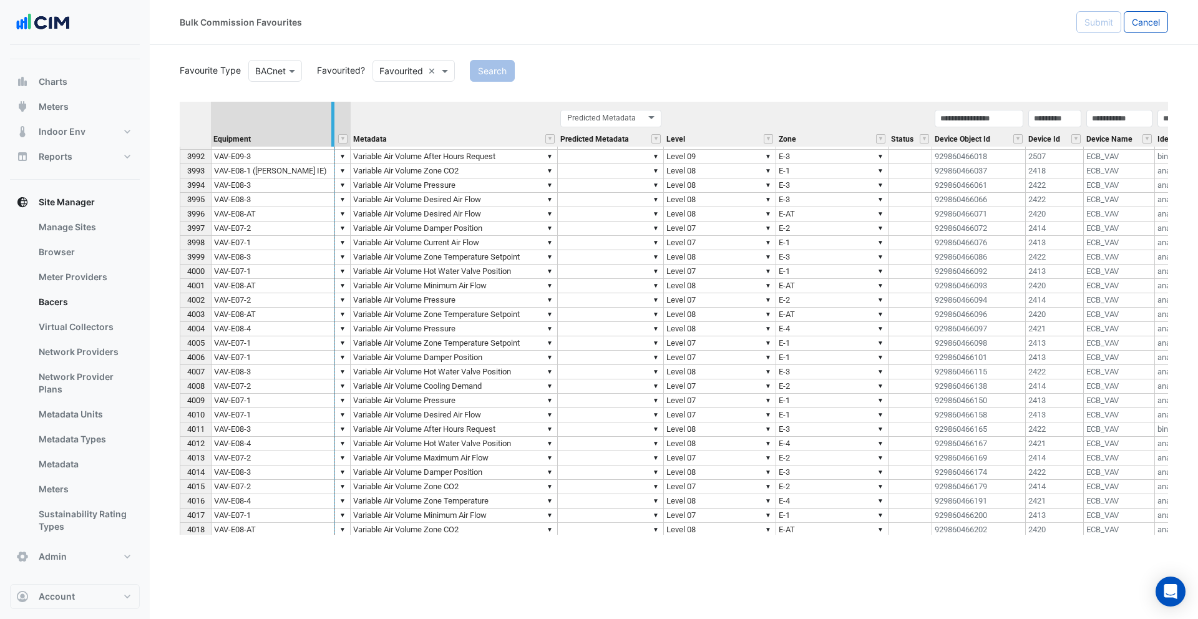
drag, startPoint x: 342, startPoint y: 126, endPoint x: 321, endPoint y: 128, distance: 21.3
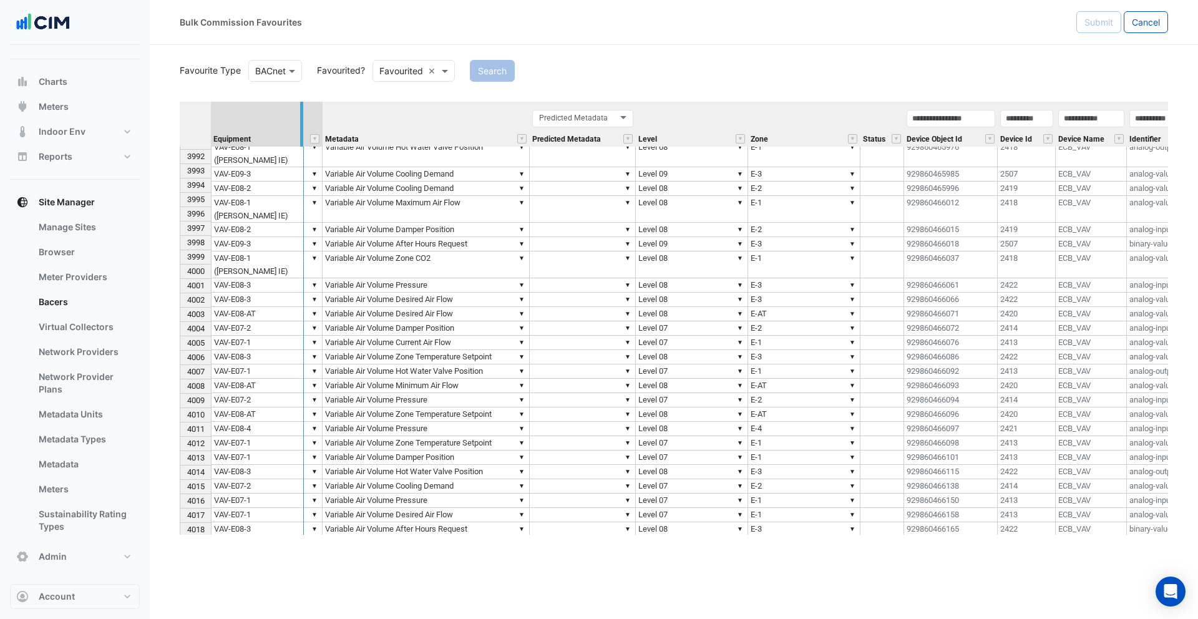
drag, startPoint x: 321, startPoint y: 128, endPoint x: 302, endPoint y: 129, distance: 18.8
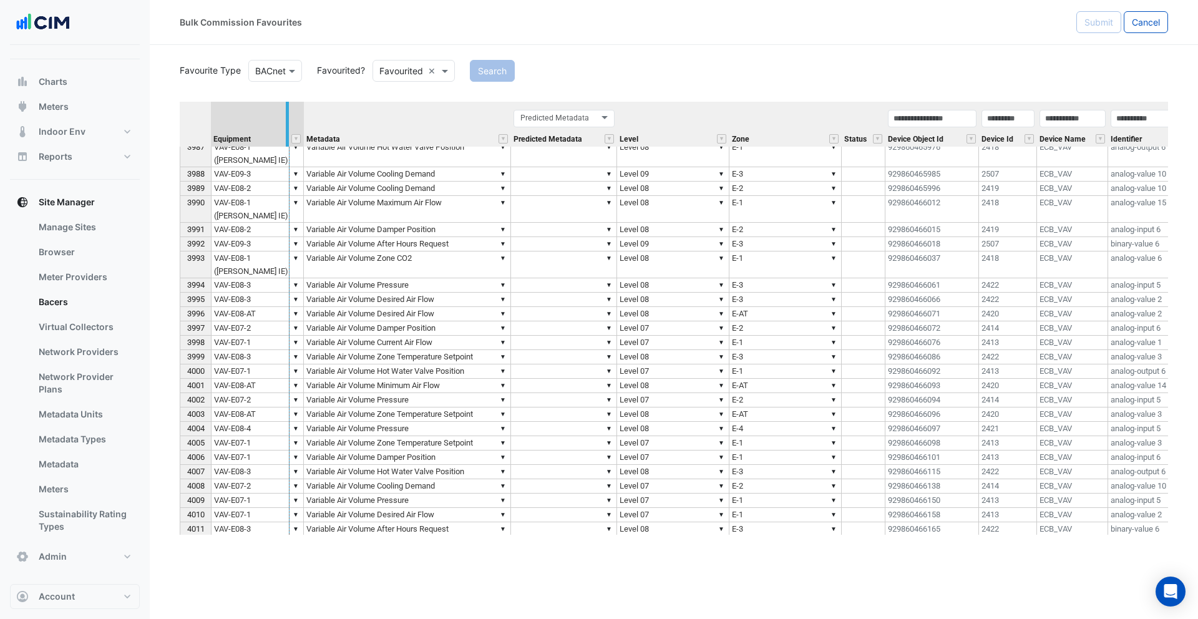
drag, startPoint x: 302, startPoint y: 129, endPoint x: 273, endPoint y: 134, distance: 29.7
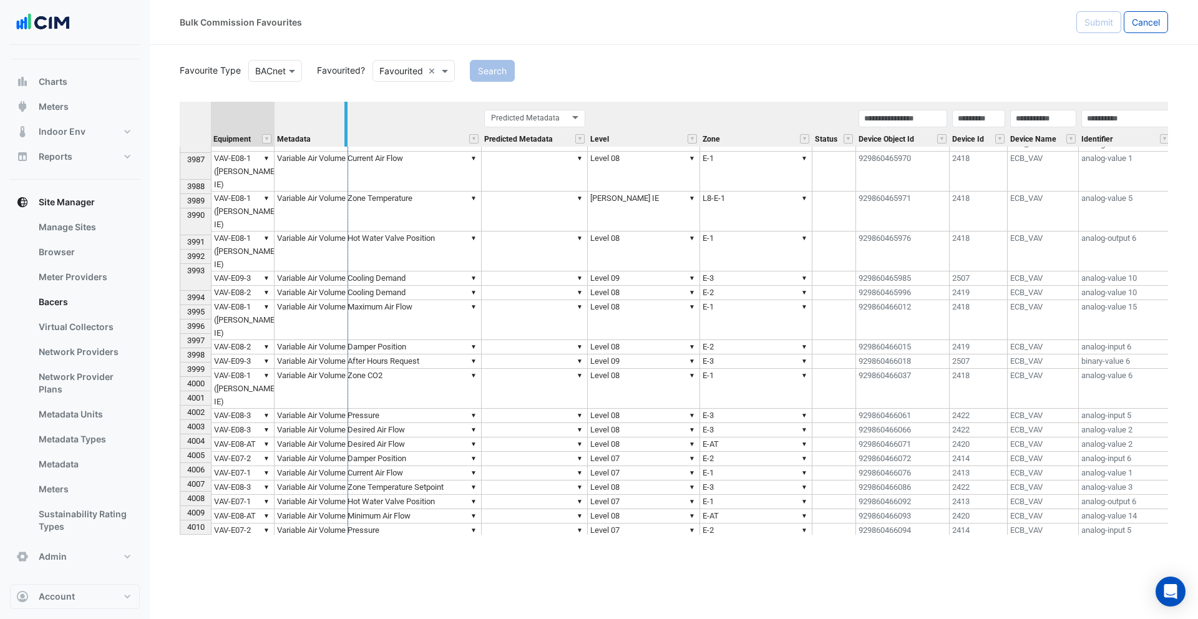
drag, startPoint x: 275, startPoint y: 133, endPoint x: 354, endPoint y: 134, distance: 79.9
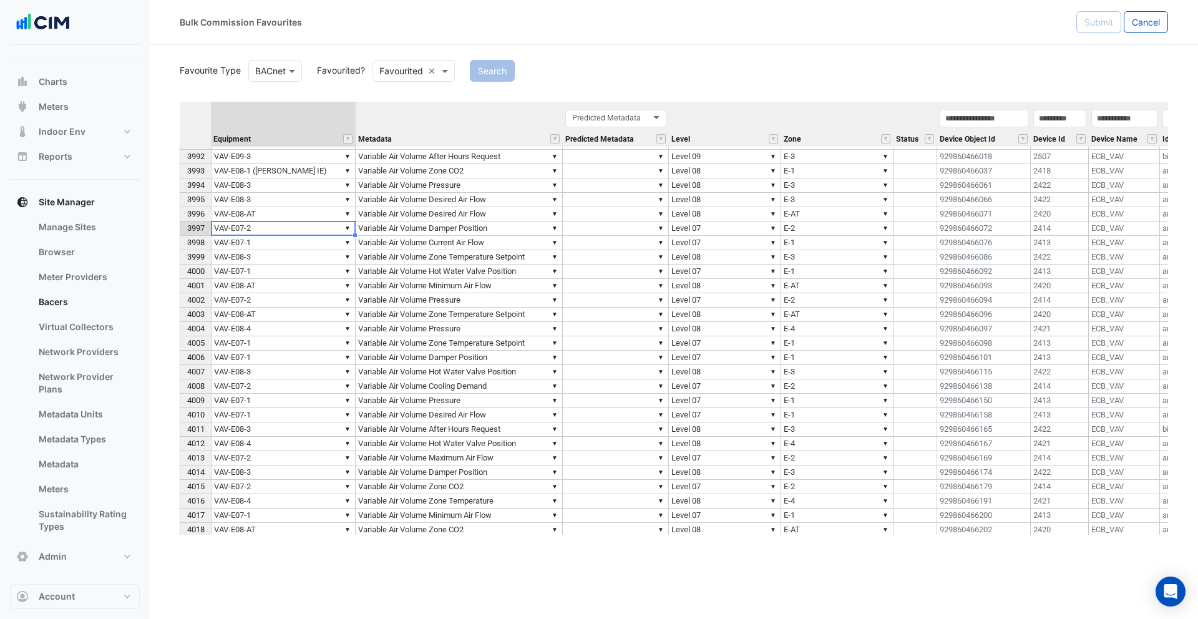
click at [263, 225] on td "▼ VAV-E07-2" at bounding box center [283, 229] width 145 height 14
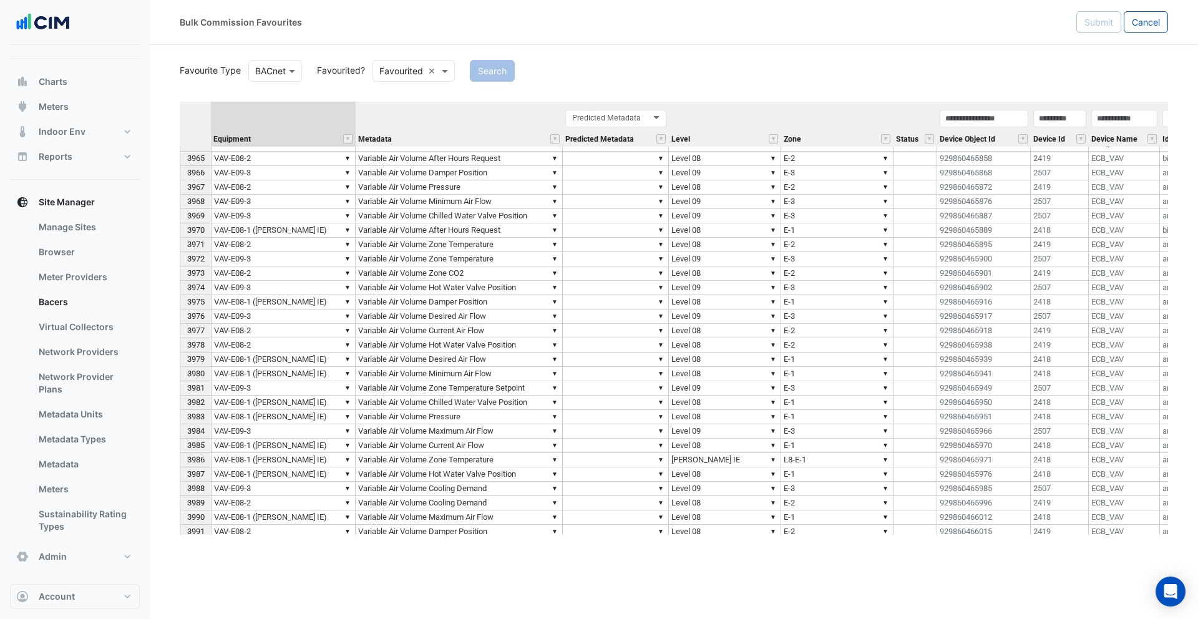
scroll to position [59070, 0]
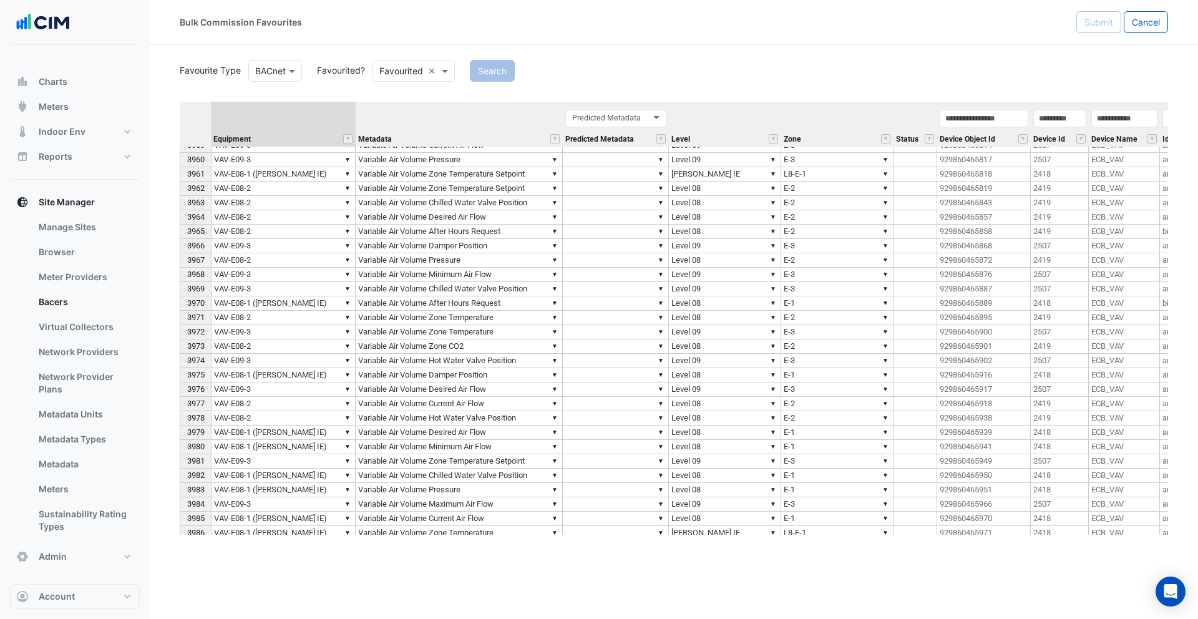
click at [294, 299] on td "▼ VAV-E08-1 ([PERSON_NAME] IE)" at bounding box center [283, 303] width 145 height 14
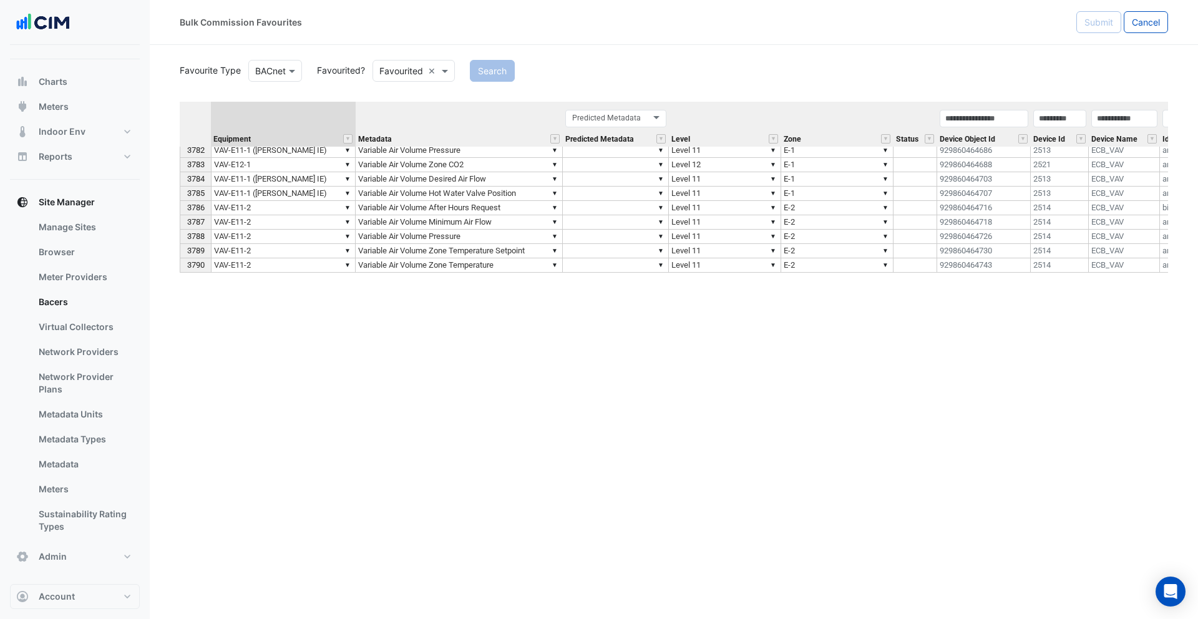
scroll to position [56111, 0]
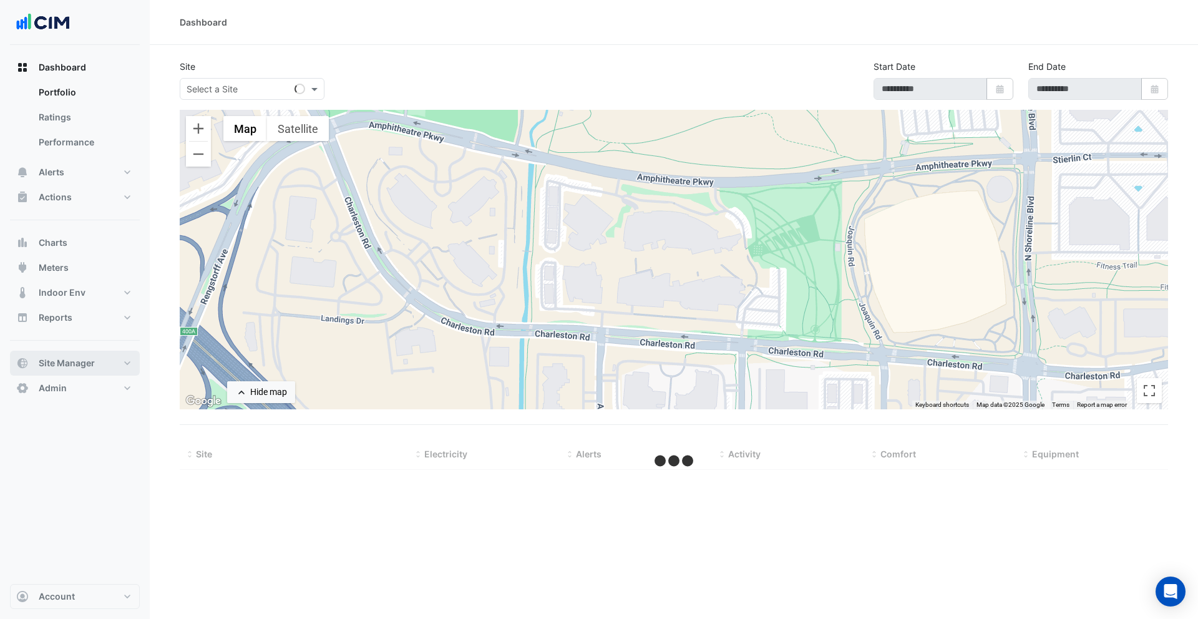
type input "**********"
select select "***"
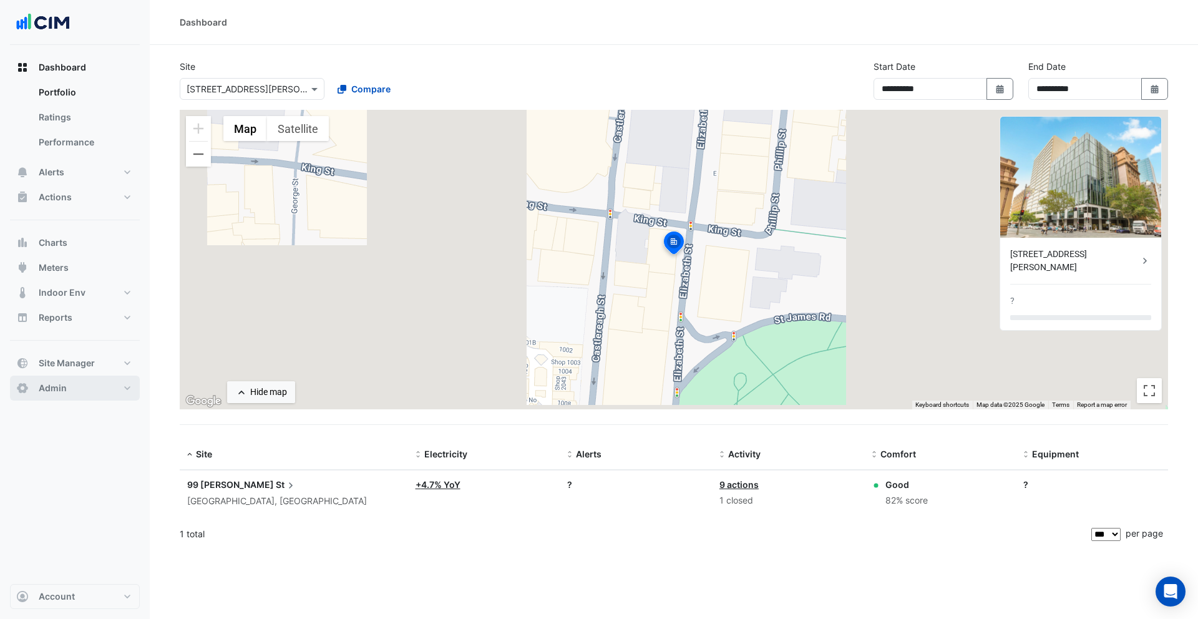
click at [94, 391] on button "Admin" at bounding box center [75, 388] width 130 height 25
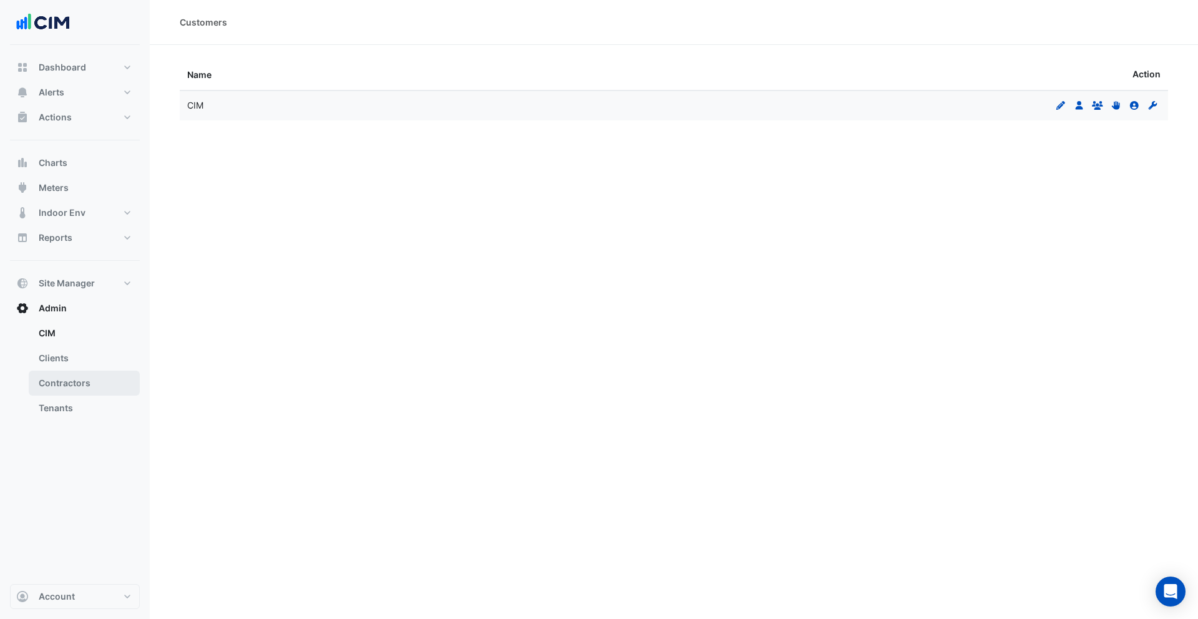
click at [88, 381] on link "Contractors" at bounding box center [84, 383] width 111 height 25
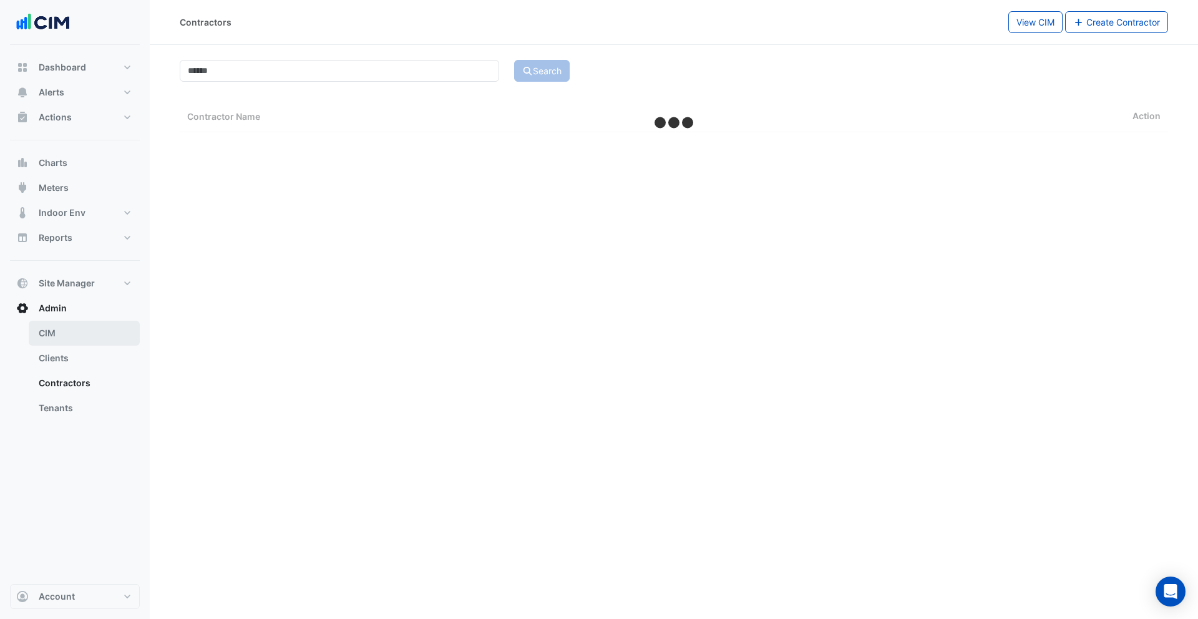
select select "***"
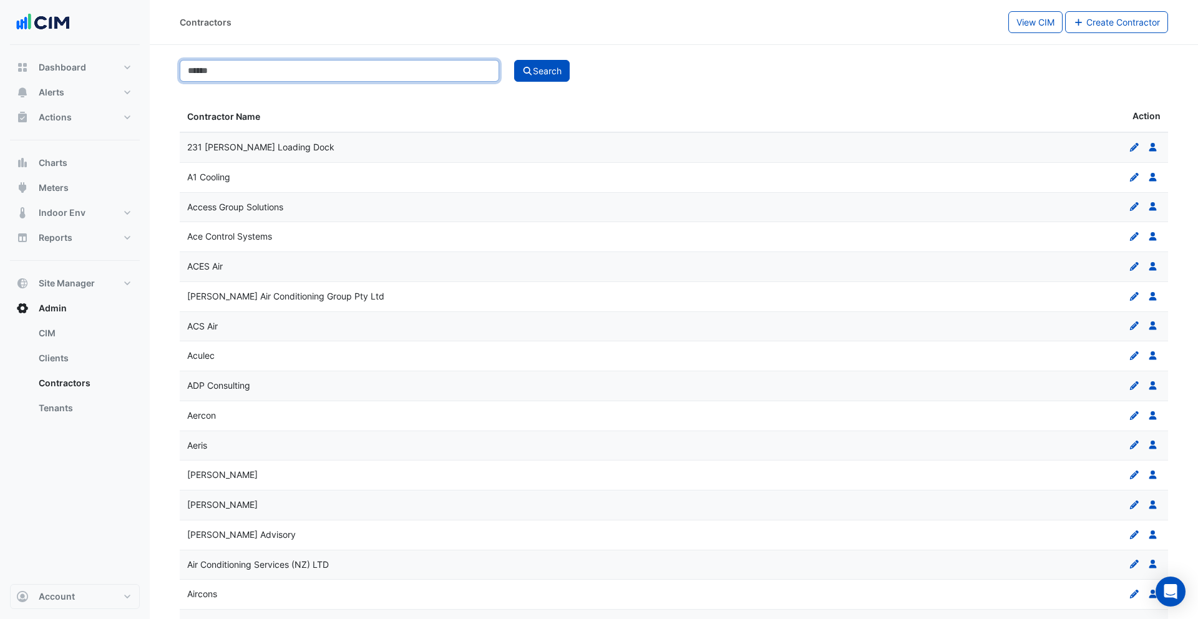
type input "*********"
click at [514, 60] on button "Search" at bounding box center [542, 71] width 56 height 22
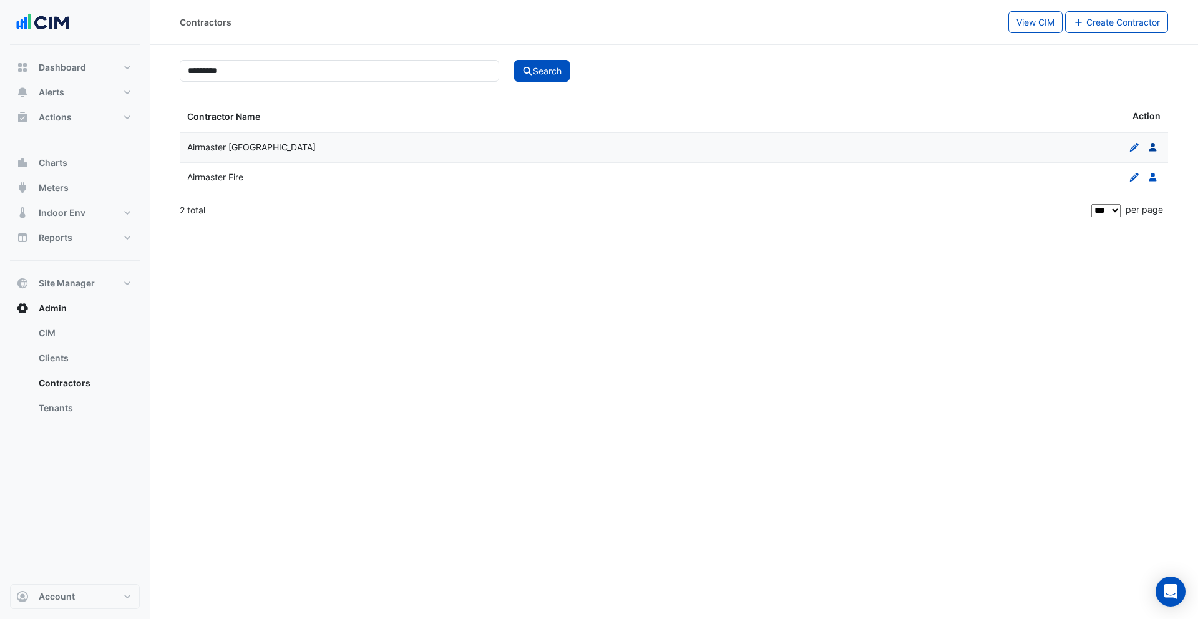
click at [1159, 144] on link "Users" at bounding box center [1153, 147] width 16 height 11
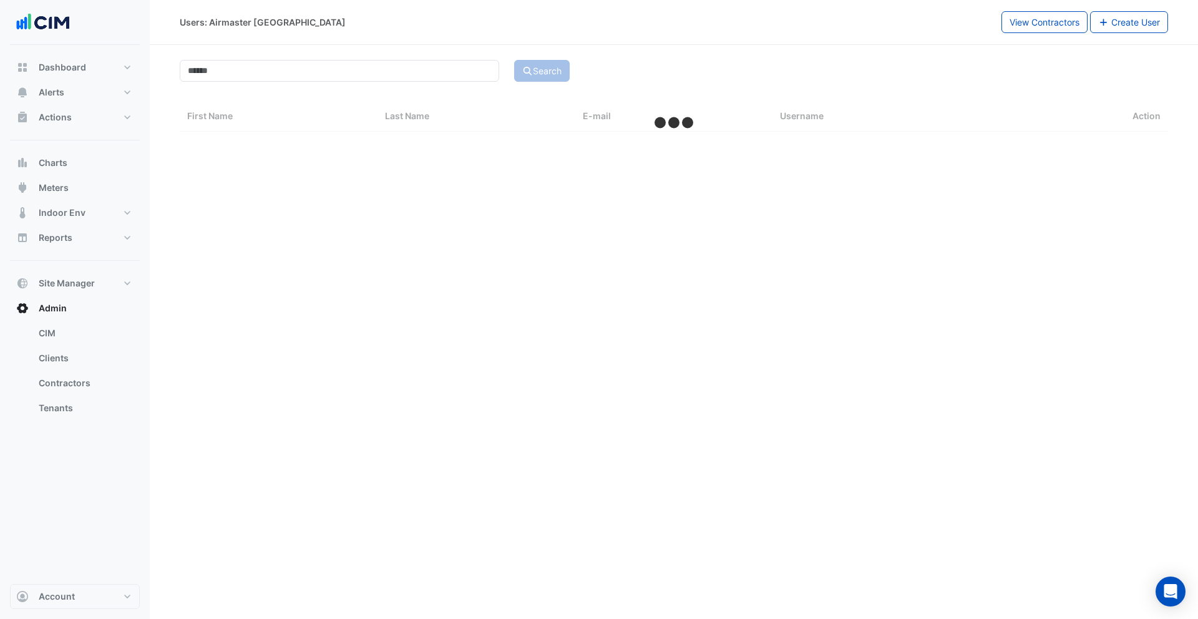
select select "***"
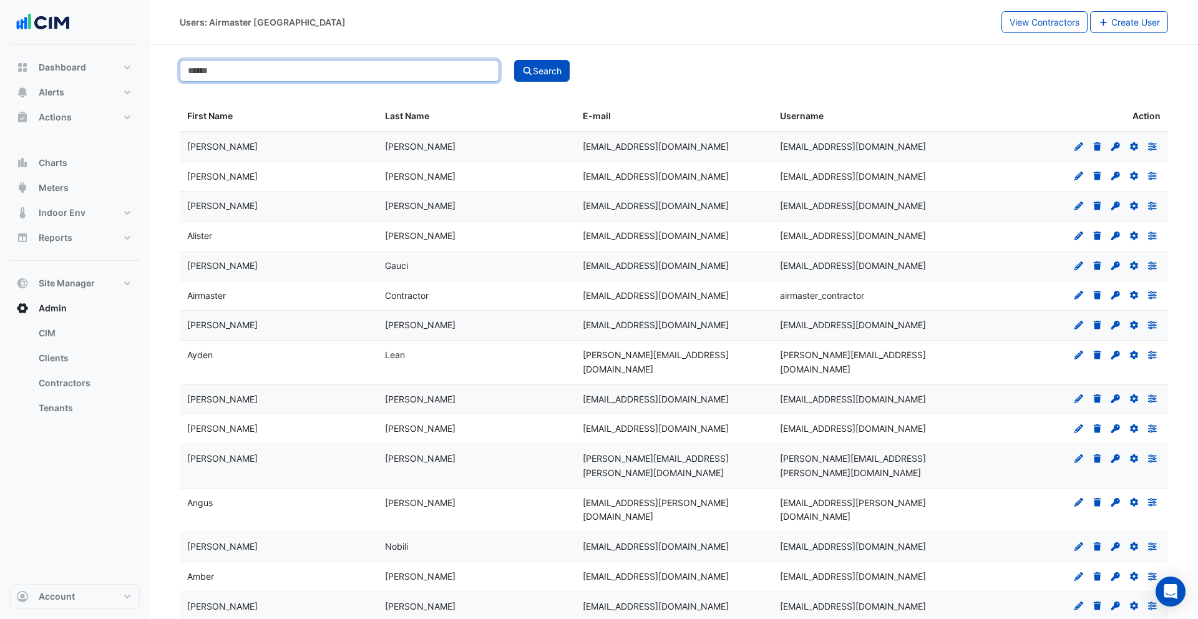
click at [240, 69] on input at bounding box center [339, 71] width 319 height 22
type input "*****"
click at [514, 60] on button "Search" at bounding box center [542, 71] width 56 height 22
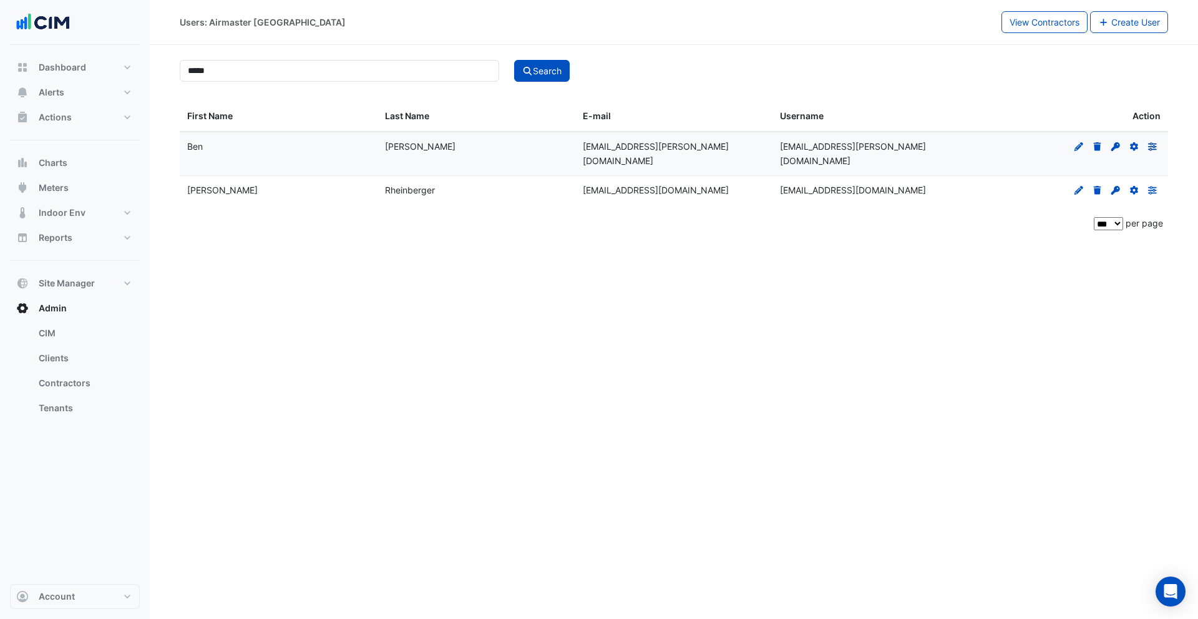
click at [1156, 147] on icon at bounding box center [1152, 146] width 9 height 8
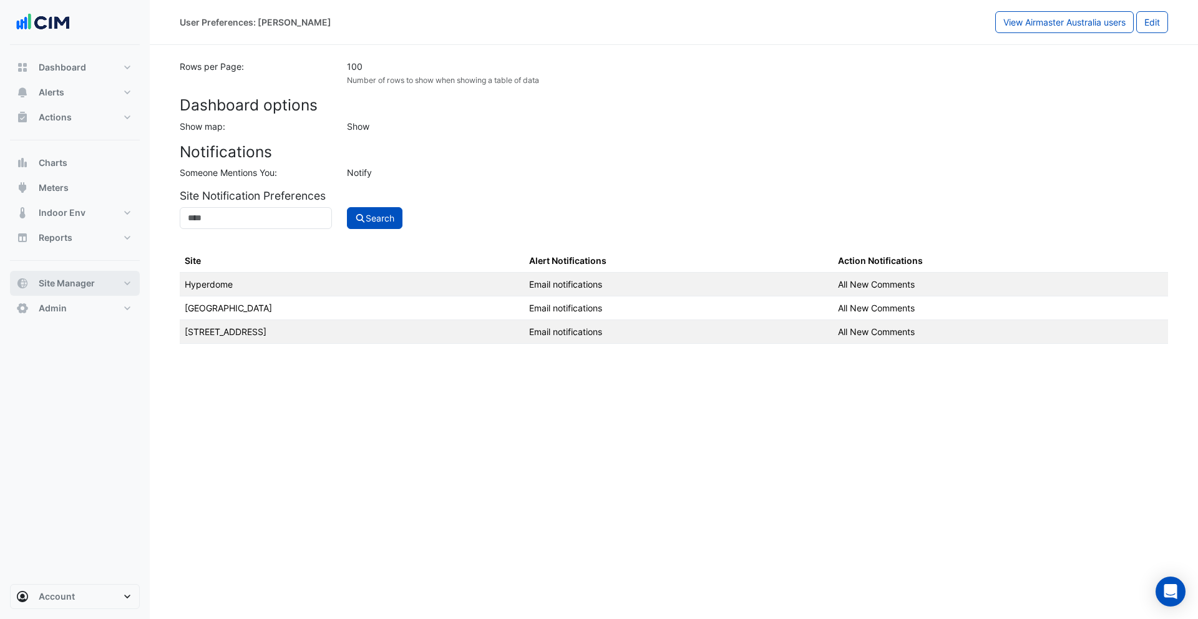
click at [81, 281] on span "Site Manager" at bounding box center [67, 283] width 56 height 12
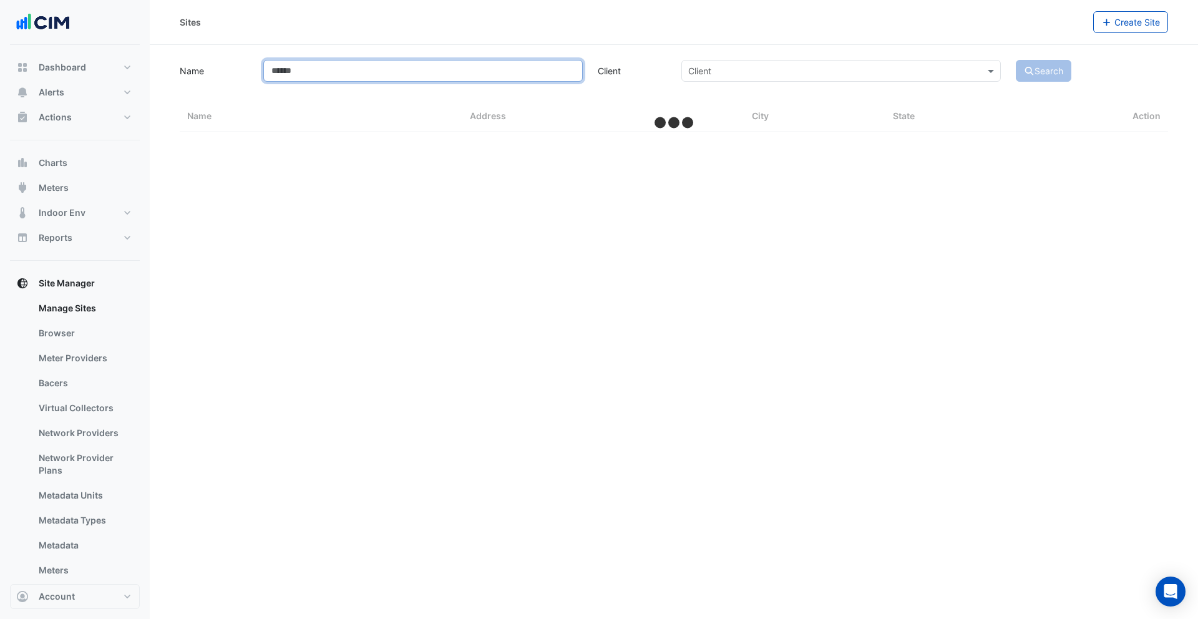
click at [302, 69] on input "Name" at bounding box center [422, 71] width 319 height 22
select select "***"
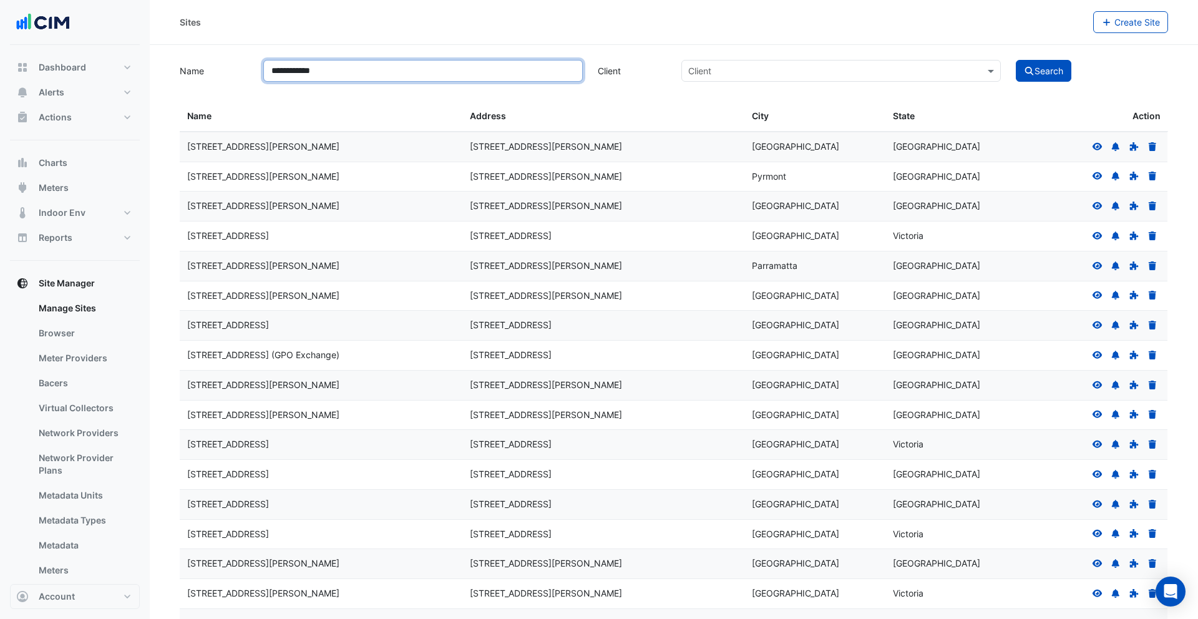
type input "**********"
click at [1016, 60] on button "Search" at bounding box center [1044, 71] width 56 height 22
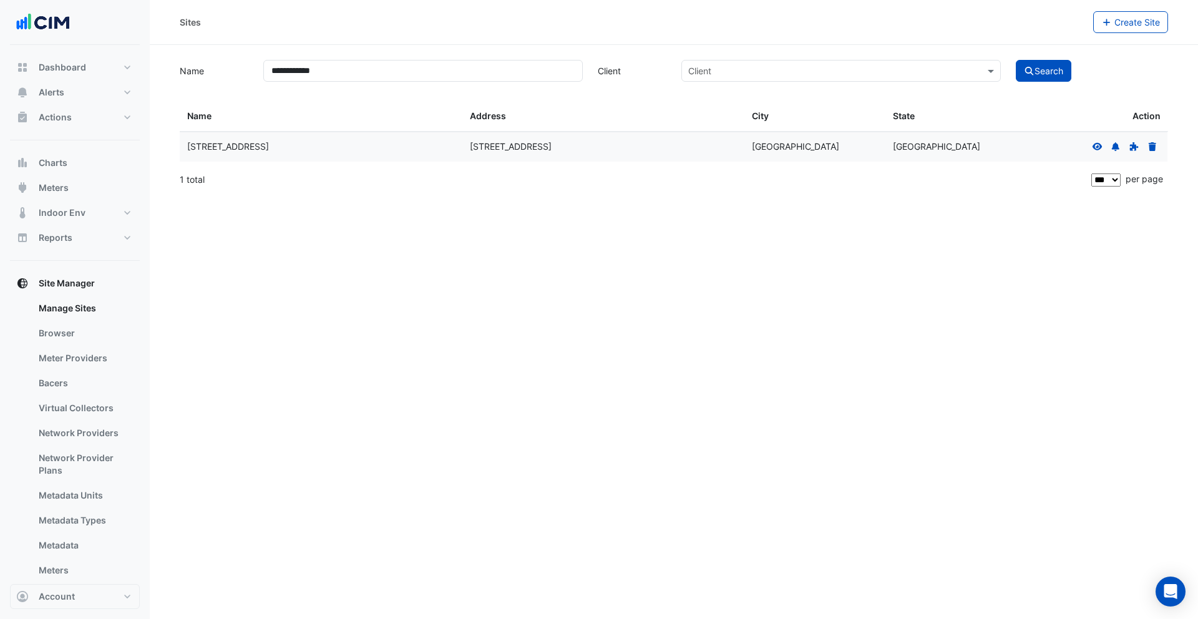
click at [1097, 144] on icon at bounding box center [1097, 146] width 11 height 9
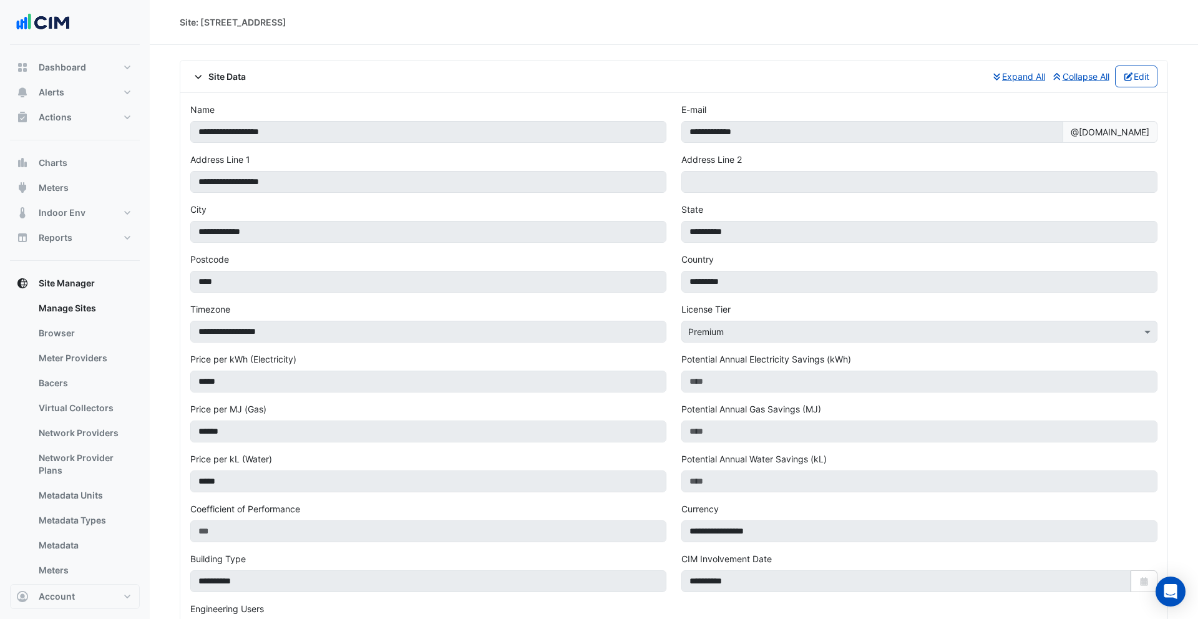
click at [237, 74] on span "Site Data" at bounding box center [218, 76] width 56 height 13
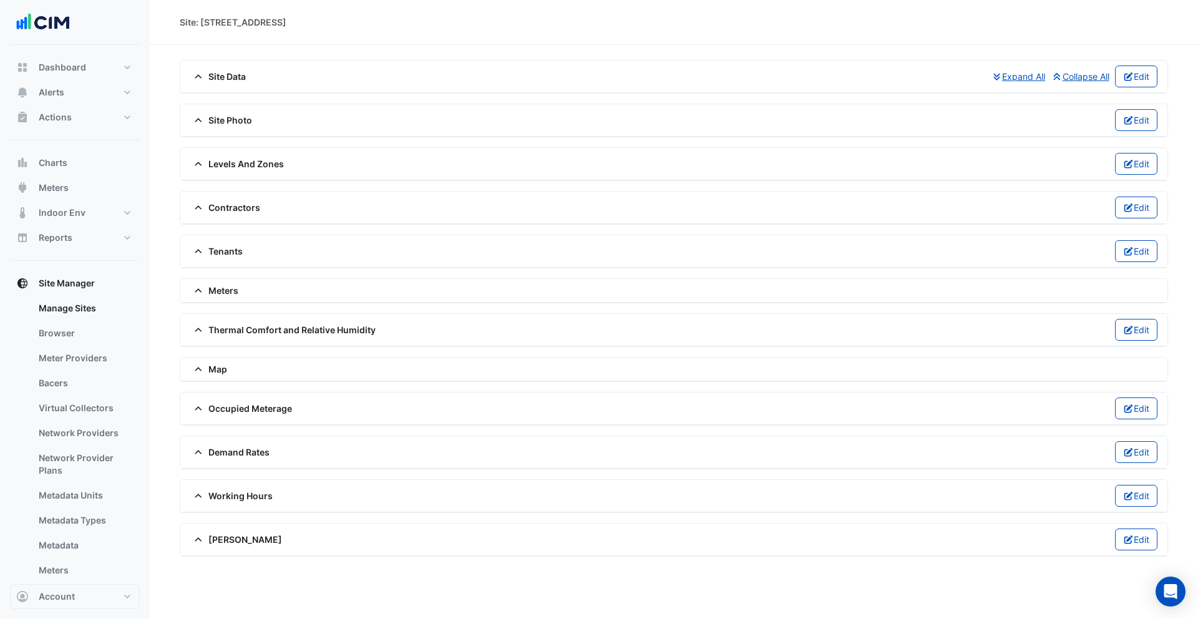
click at [221, 78] on span "Site Data" at bounding box center [218, 76] width 56 height 13
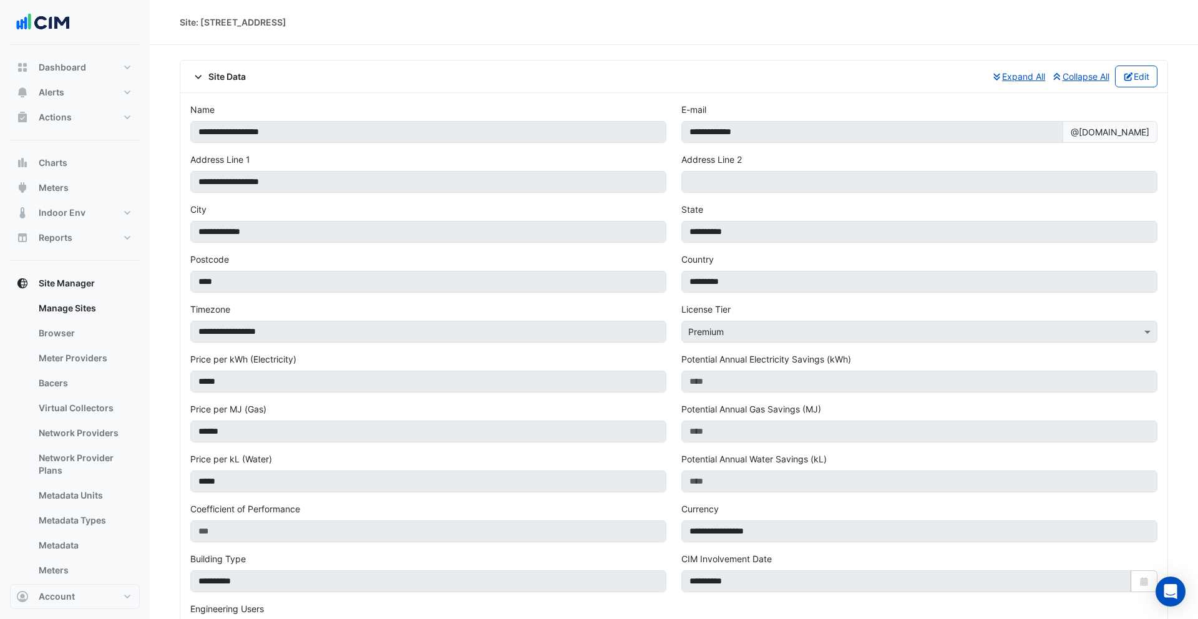
click at [223, 84] on div "Site Data Expand All Collapse All Edit" at bounding box center [673, 77] width 967 height 22
click at [223, 77] on span "Site Data" at bounding box center [218, 76] width 56 height 13
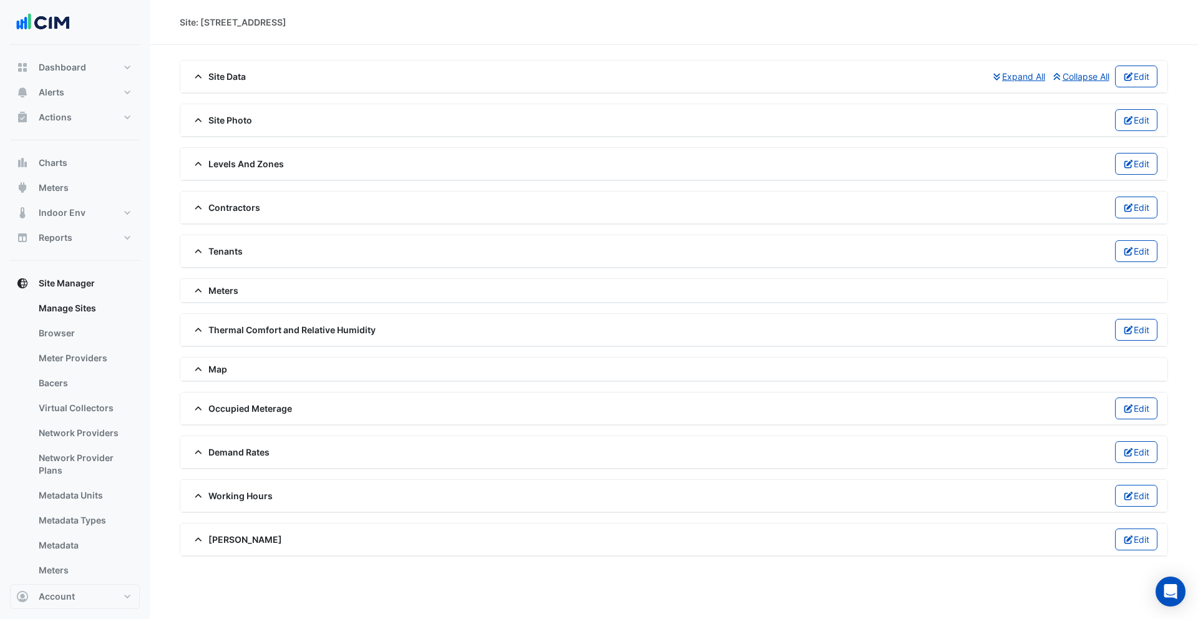
click at [235, 211] on span "Contractors" at bounding box center [225, 207] width 70 height 13
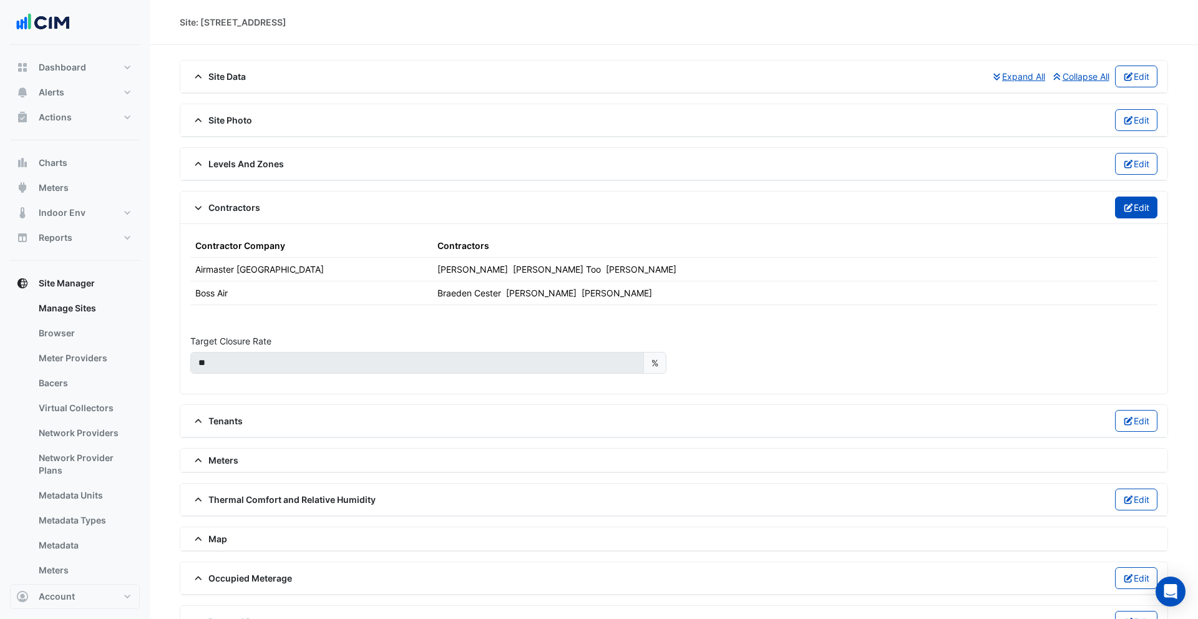
click at [1137, 205] on button "Edit" at bounding box center [1136, 208] width 43 height 22
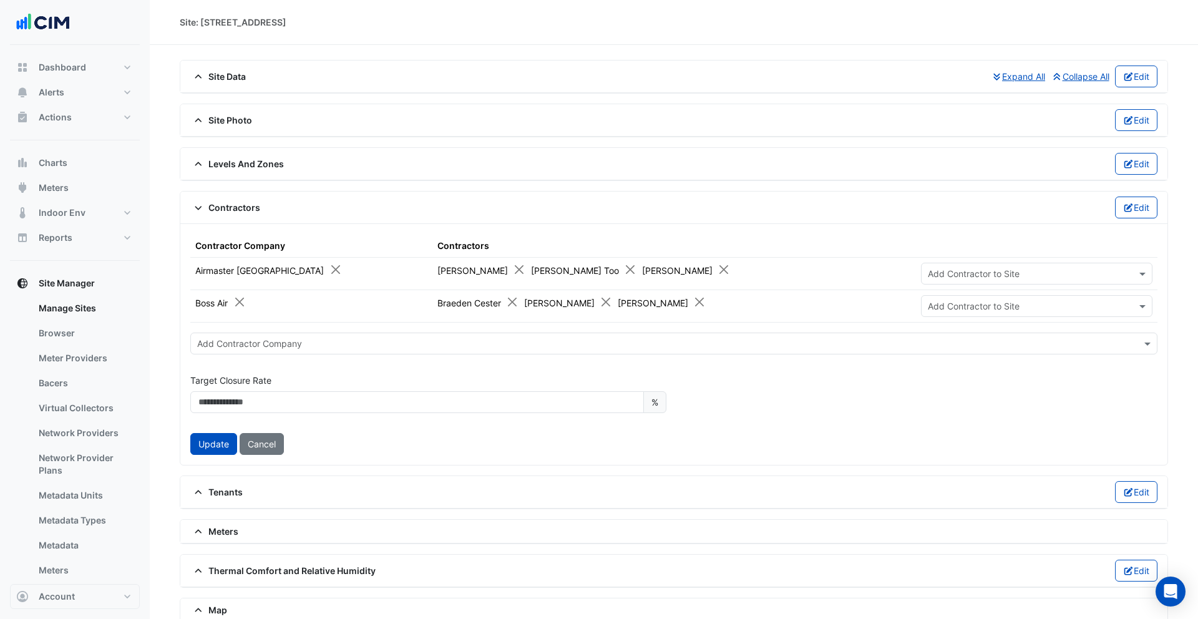
click at [950, 277] on input "text" at bounding box center [1024, 274] width 193 height 13
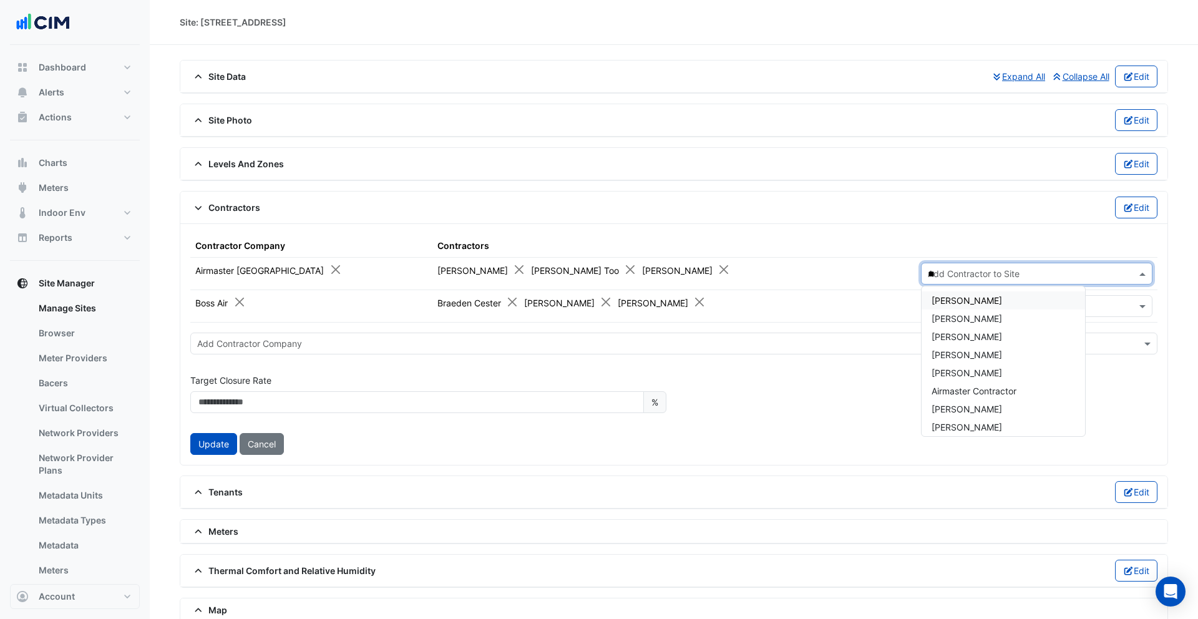
type input "***"
click at [967, 334] on span "Ben James" at bounding box center [967, 336] width 71 height 11
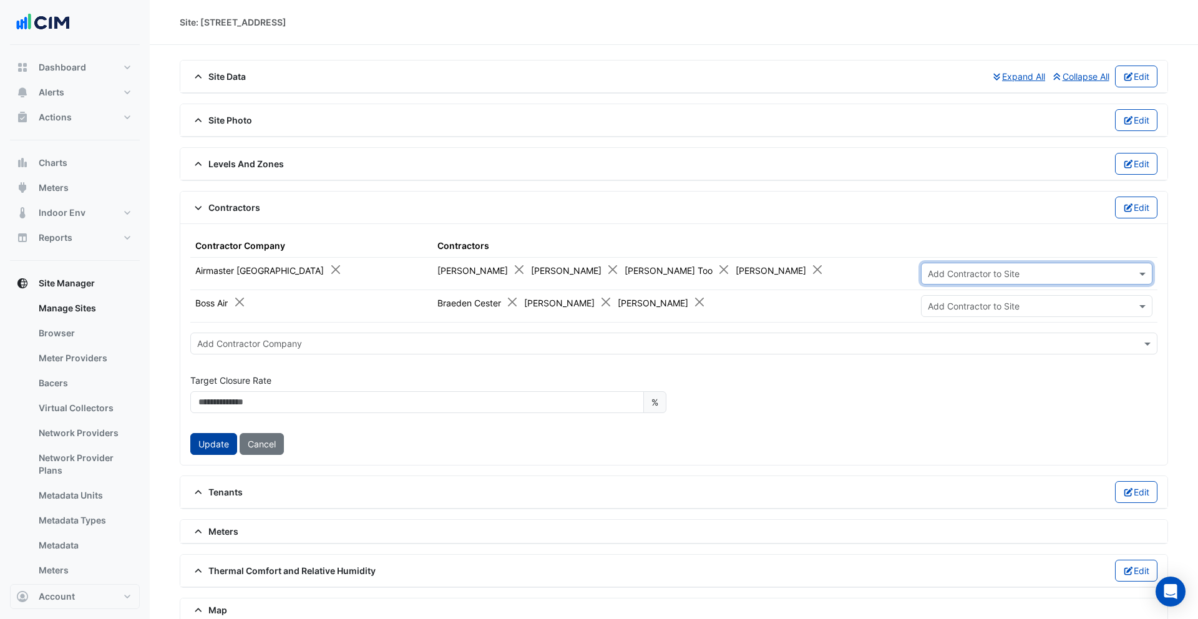
click at [217, 445] on button "Update" at bounding box center [213, 444] width 47 height 22
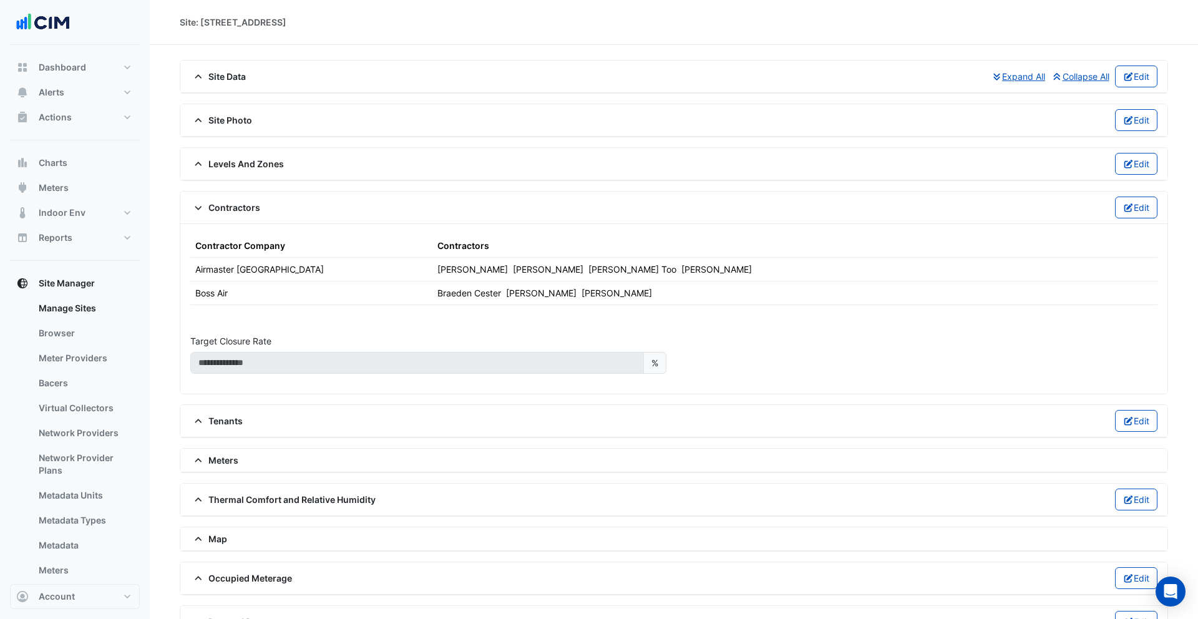
click at [218, 208] on span "Contractors" at bounding box center [225, 207] width 70 height 13
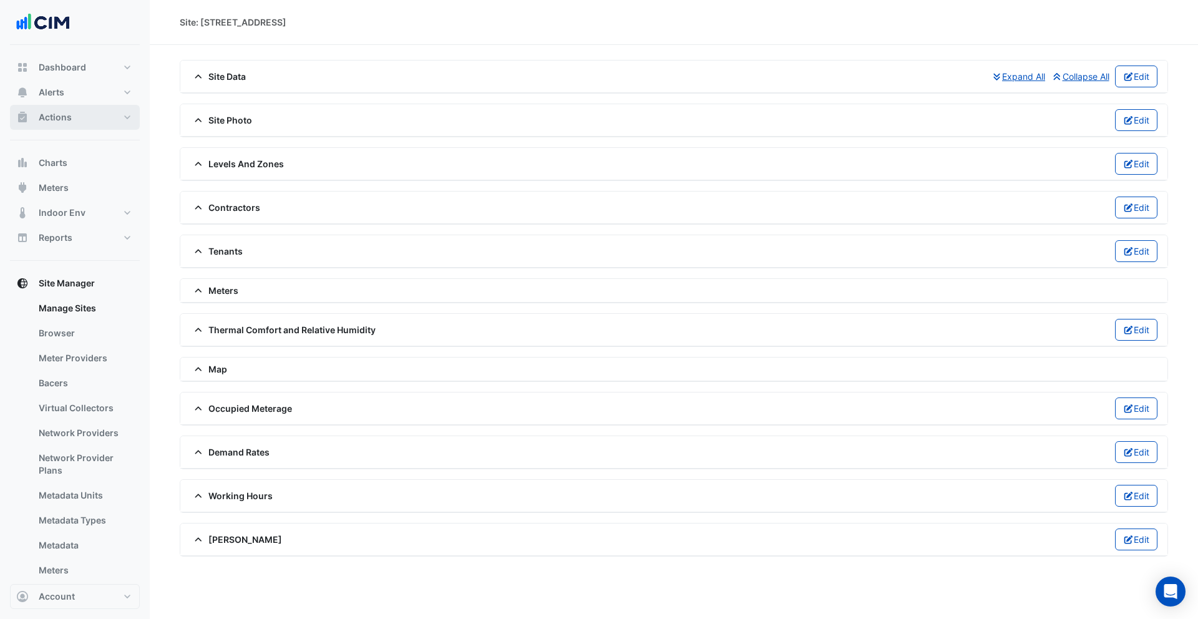
click at [74, 115] on button "Actions" at bounding box center [75, 117] width 130 height 25
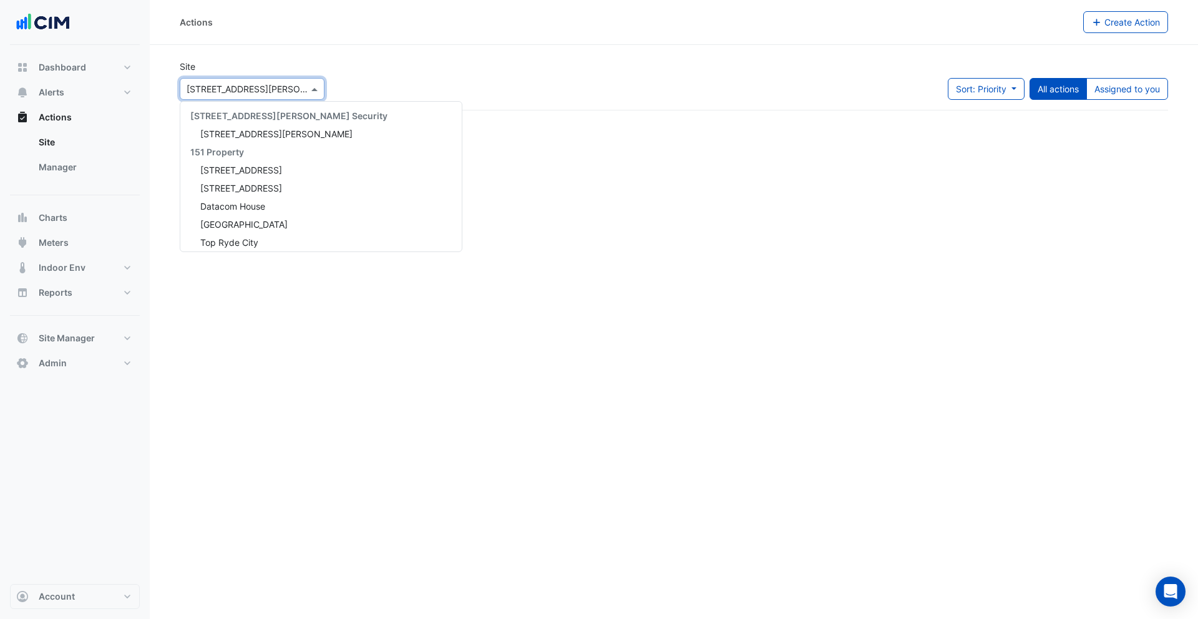
click at [246, 92] on input "text" at bounding box center [240, 89] width 106 height 13
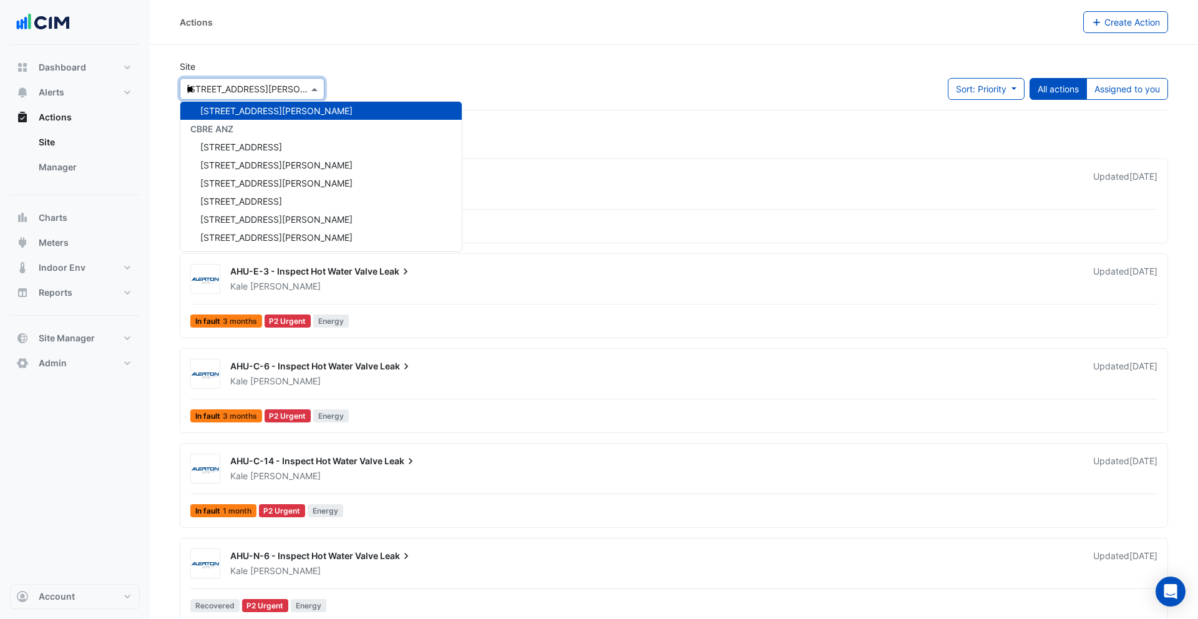
type input "***"
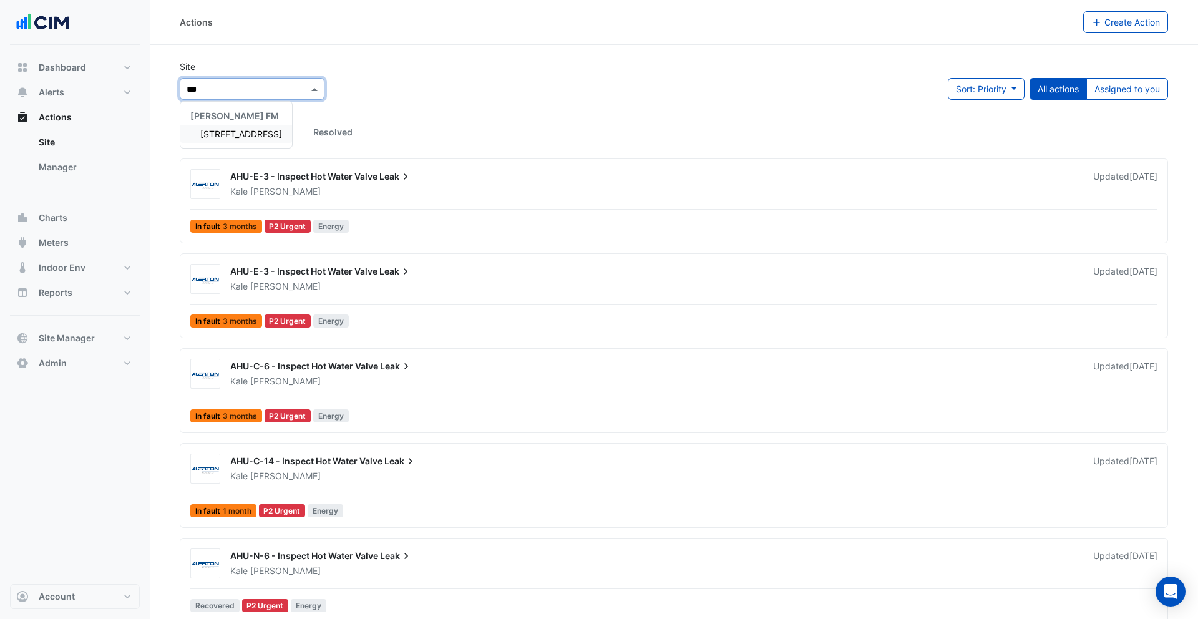
click at [241, 131] on span "340 Adelaide Street" at bounding box center [241, 134] width 82 height 11
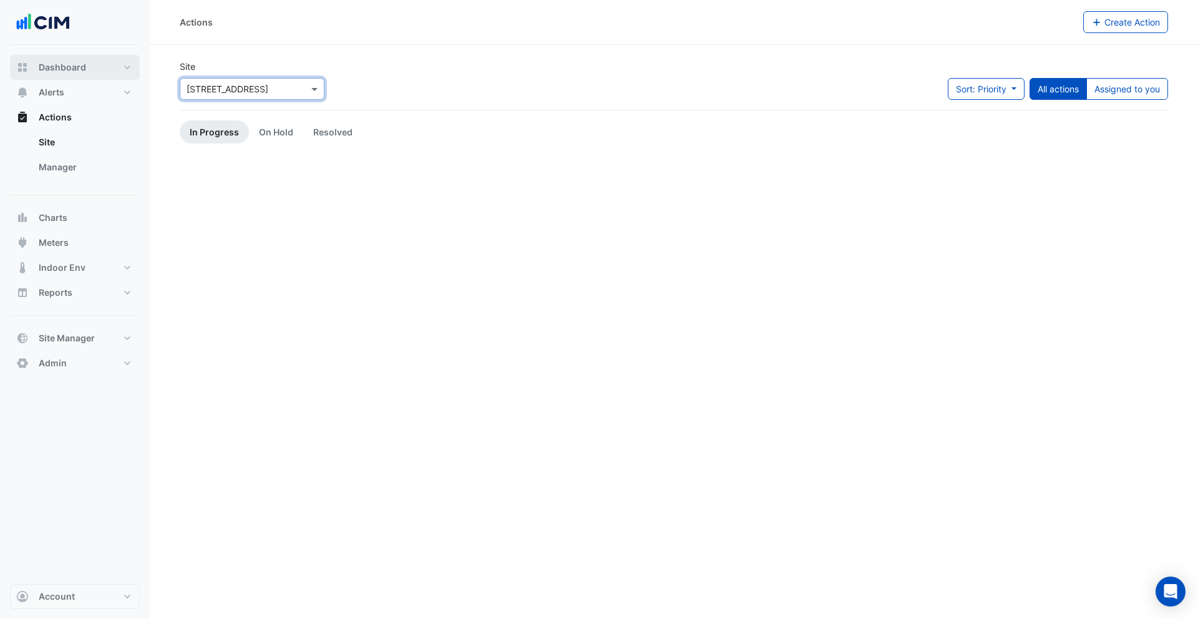
click at [56, 63] on span "Dashboard" at bounding box center [62, 67] width 47 height 12
select select "***"
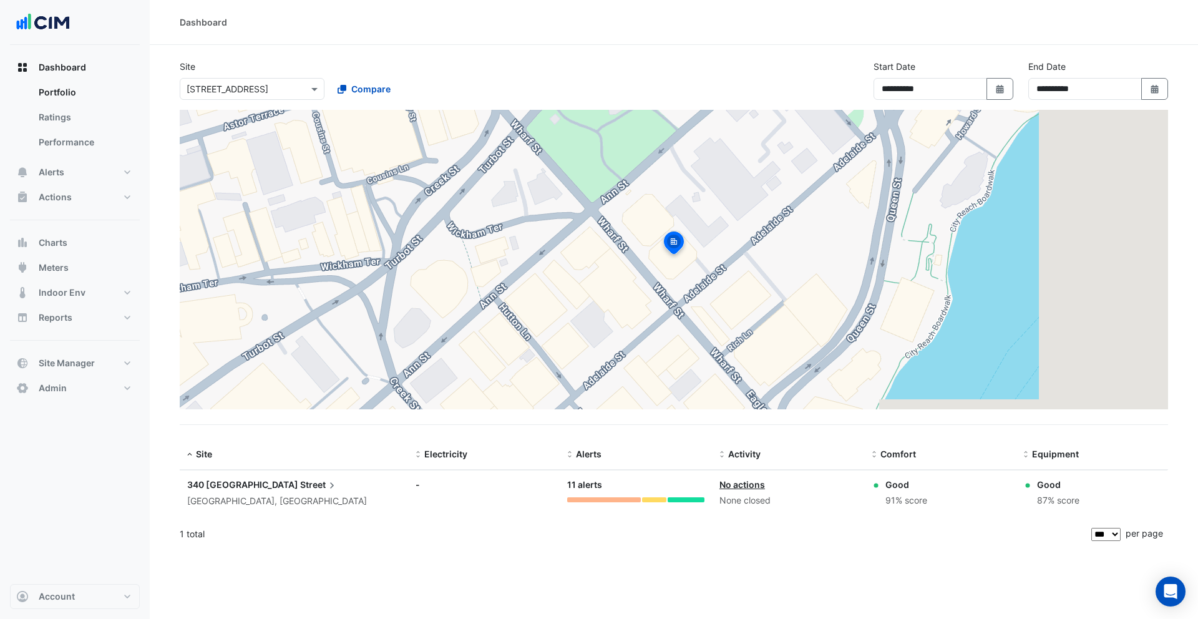
click at [300, 489] on span "Street" at bounding box center [319, 485] width 38 height 14
